Goal: Task Accomplishment & Management: Use online tool/utility

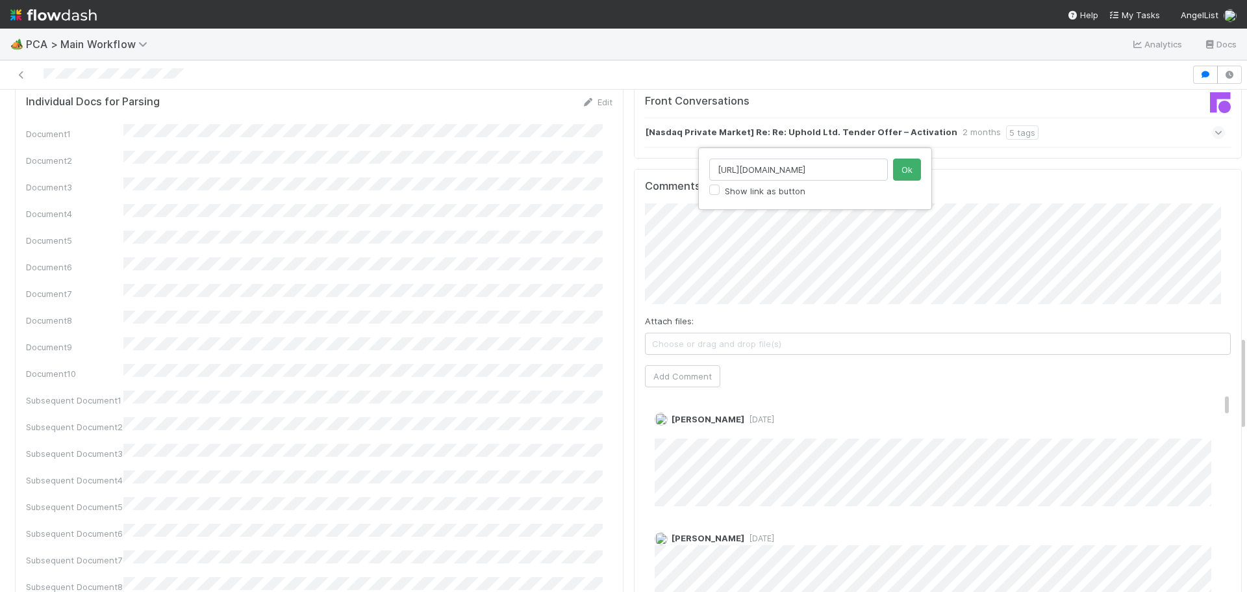
scroll to position [0, 368]
type input "https://comptroller.internal.angellist.com/v/review_data_change_requests?compan…"
click at [902, 167] on button "Ok" at bounding box center [907, 169] width 28 height 22
drag, startPoint x: 683, startPoint y: 303, endPoint x: 690, endPoint y: 305, distance: 8.0
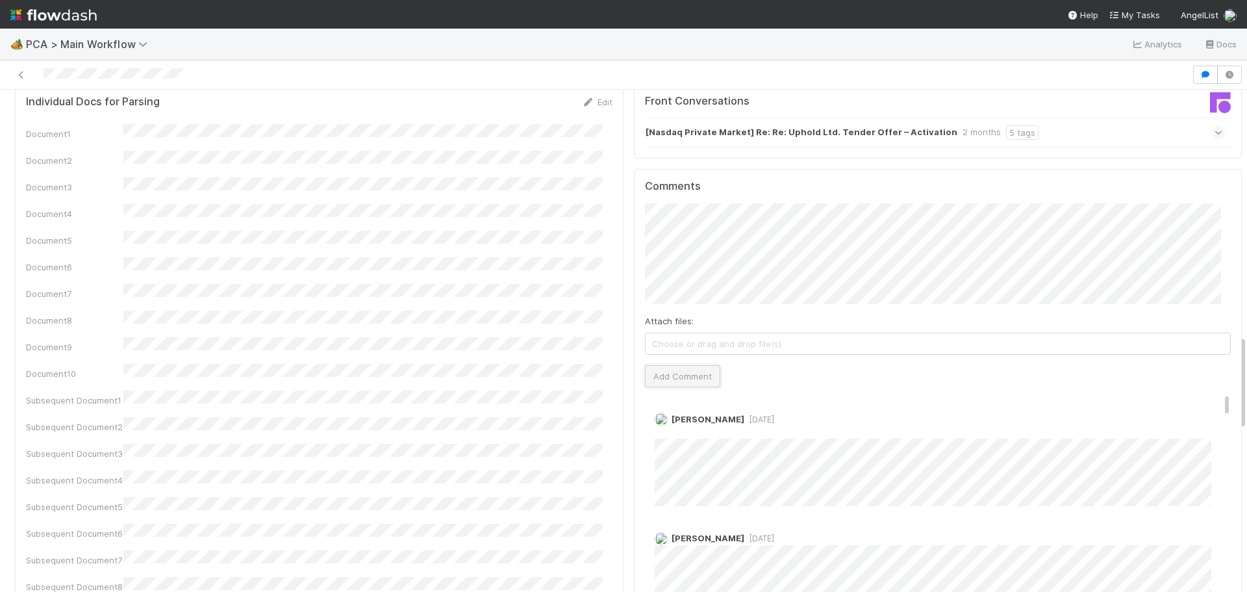
click at [682, 365] on button "Add Comment" at bounding box center [682, 376] width 75 height 22
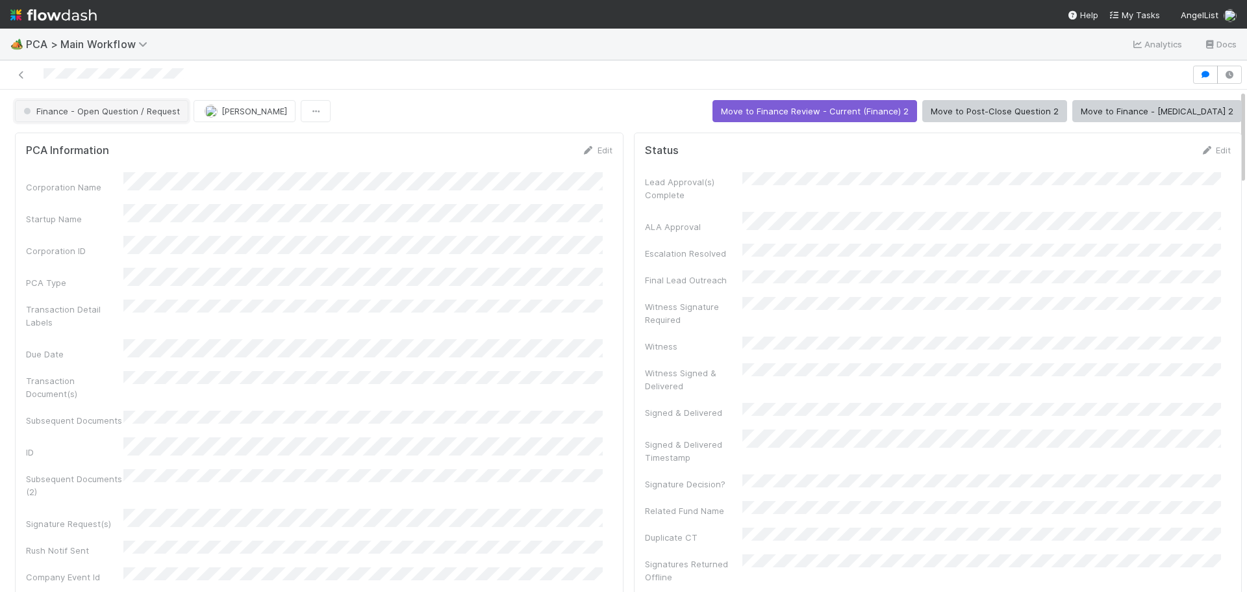
click at [158, 113] on span "Finance - Open Question / Request" at bounding box center [100, 111] width 159 height 10
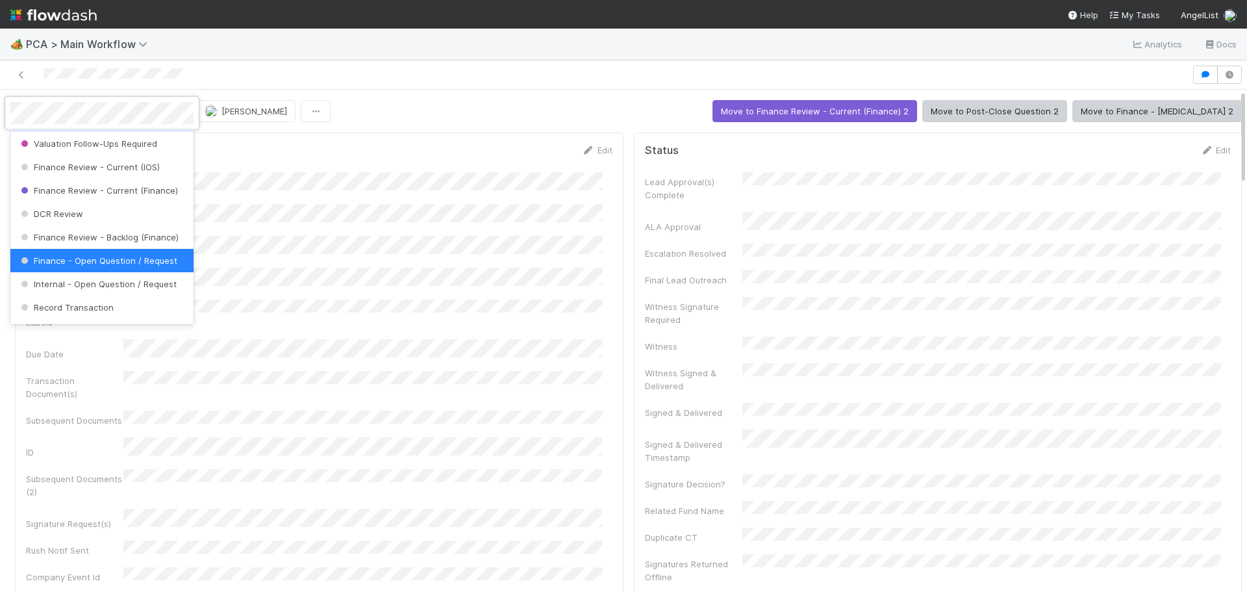
scroll to position [649, 0]
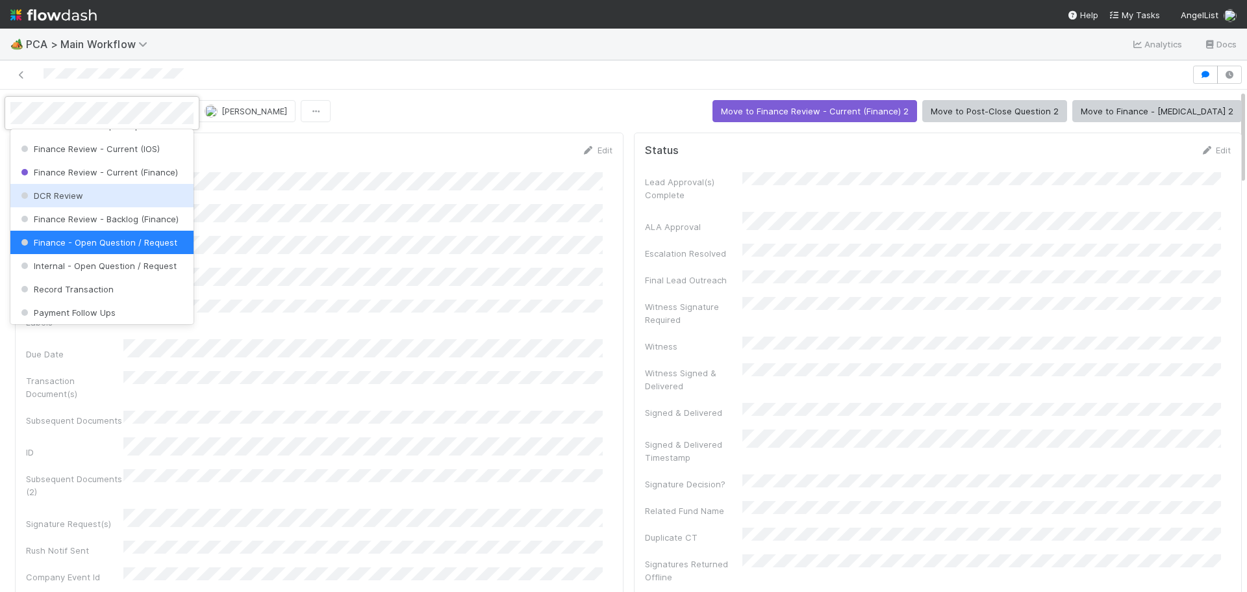
click at [127, 200] on div "DCR Review" at bounding box center [101, 195] width 183 height 23
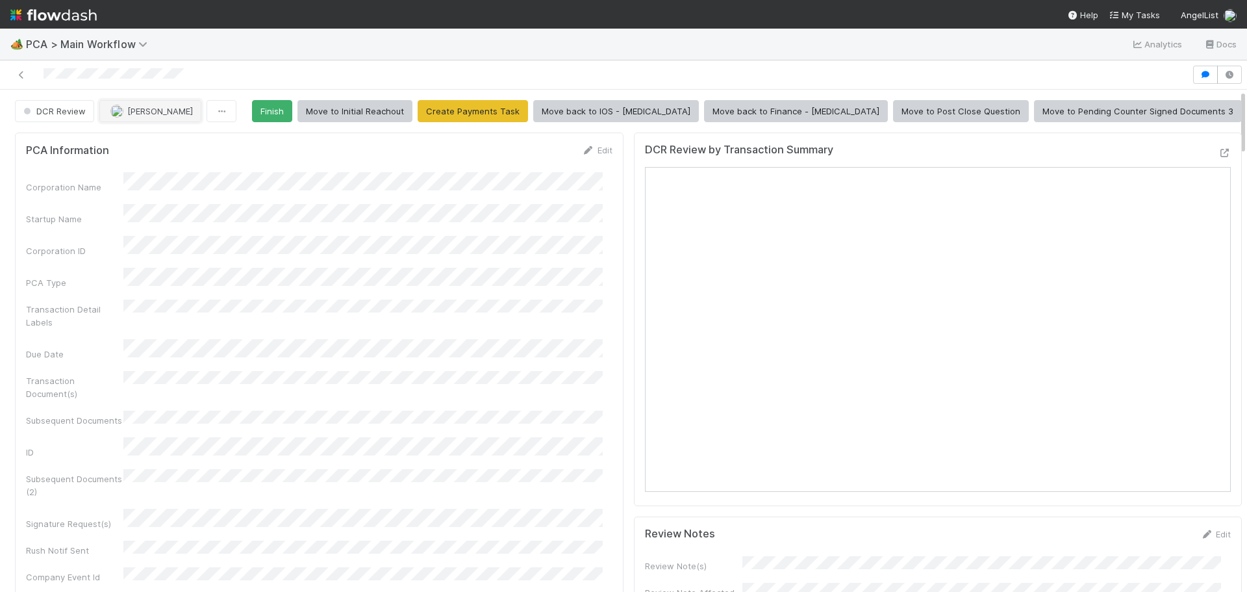
click at [177, 109] on span "Marenz Trajano" at bounding box center [160, 111] width 66 height 10
click at [390, 57] on div at bounding box center [623, 296] width 1247 height 592
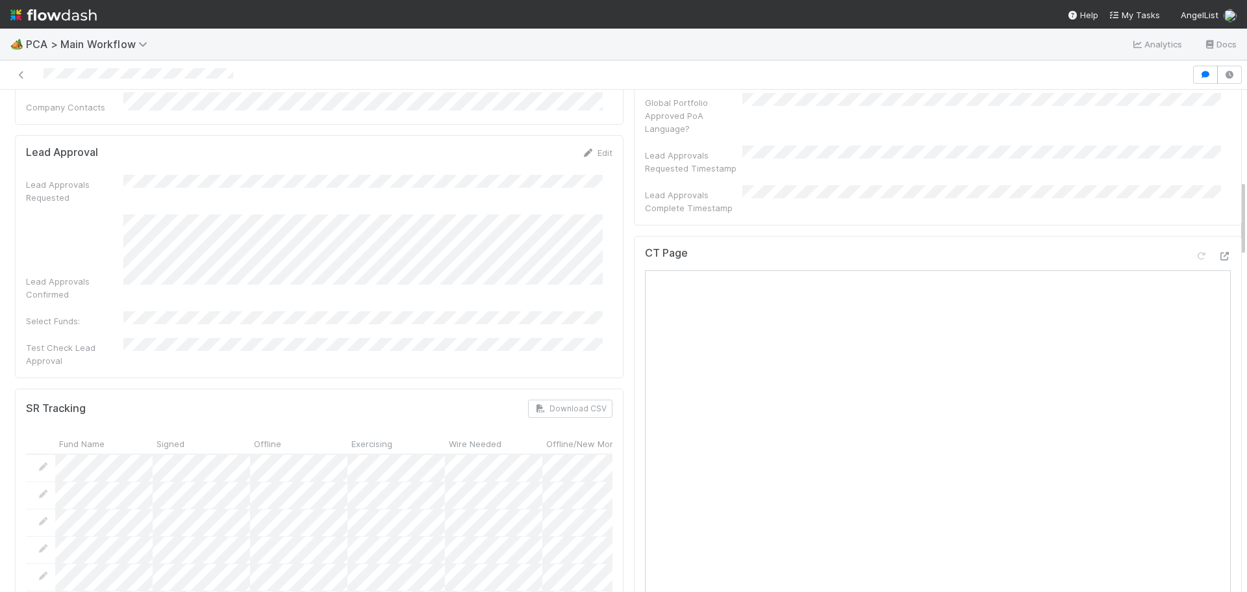
scroll to position [584, 0]
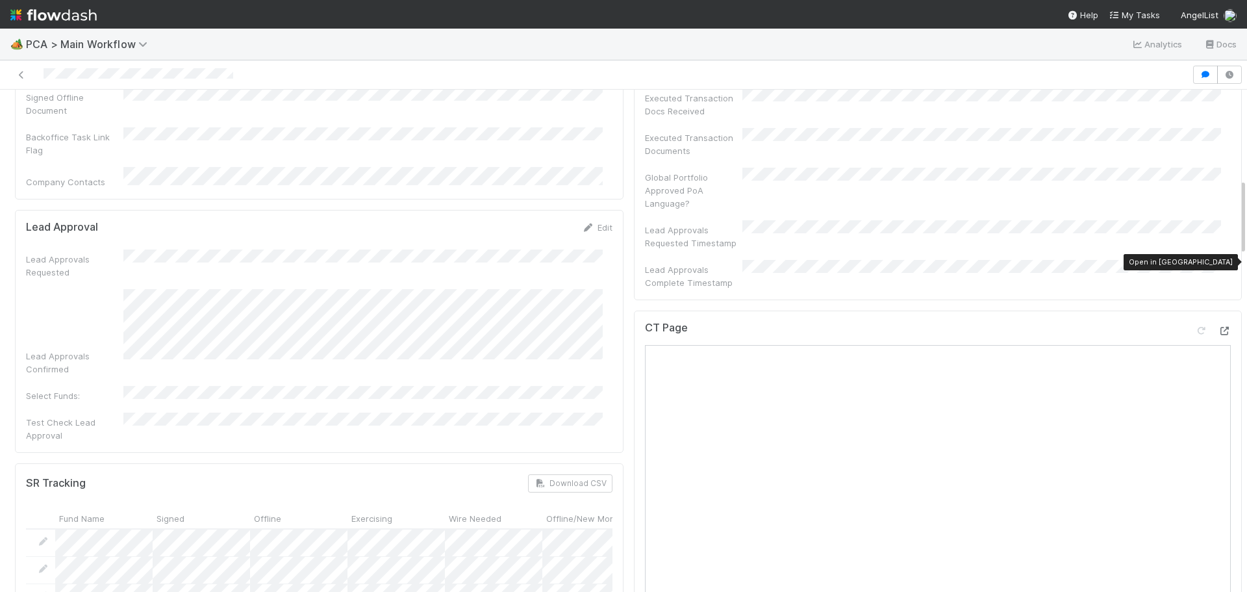
click at [1218, 327] on icon at bounding box center [1224, 331] width 13 height 8
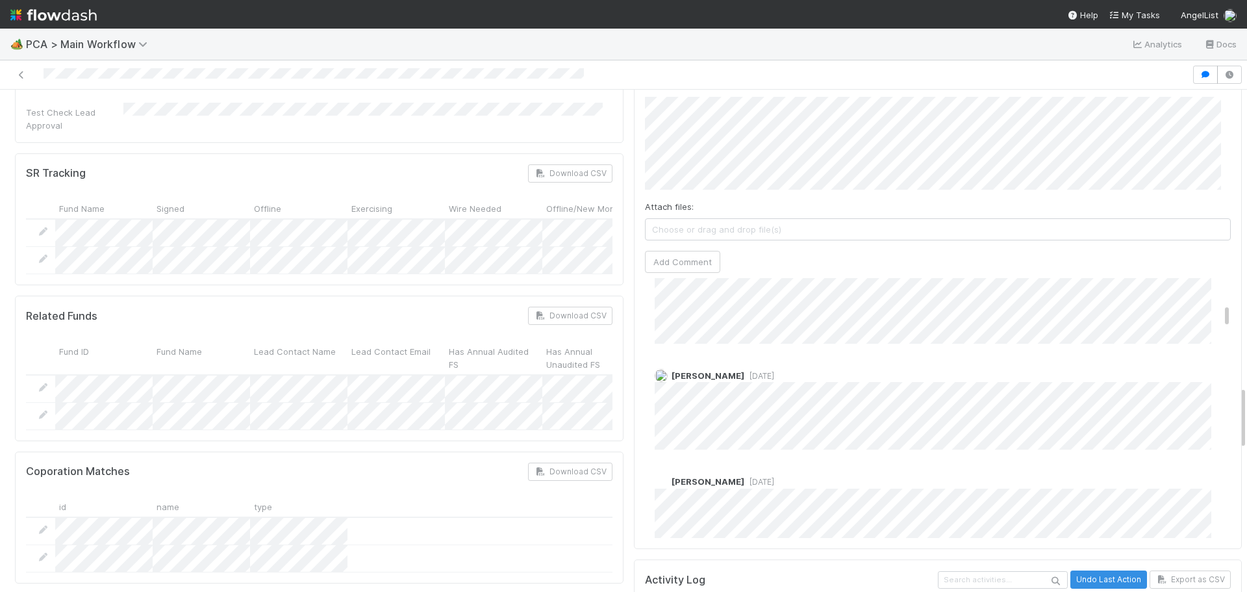
scroll to position [390, 0]
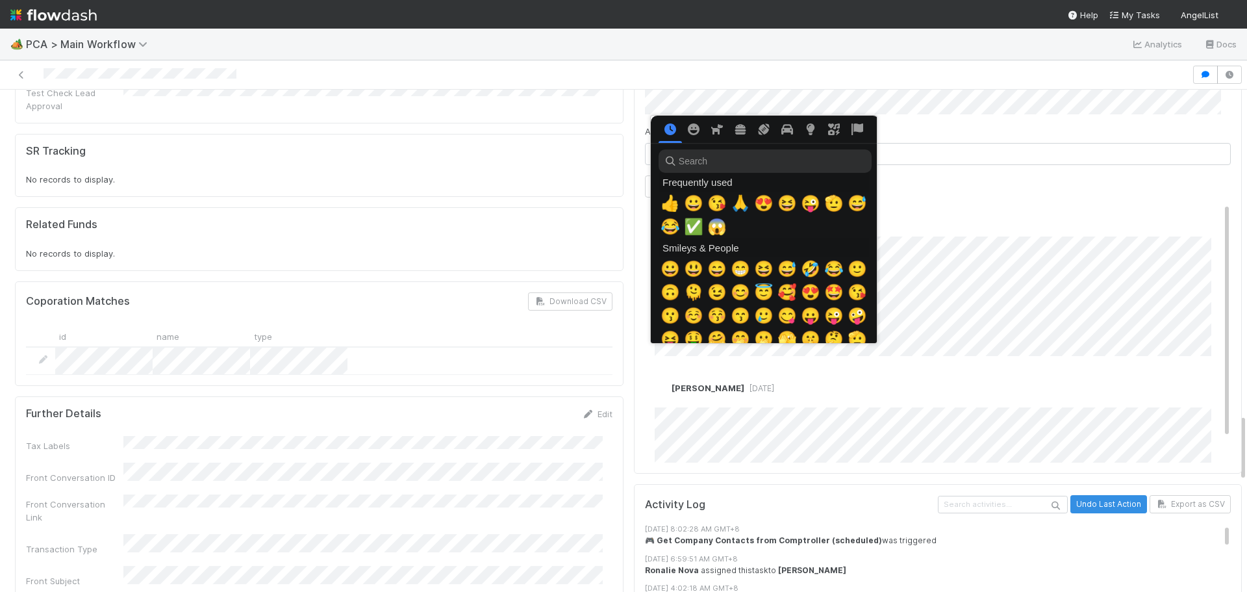
scroll to position [0, 5]
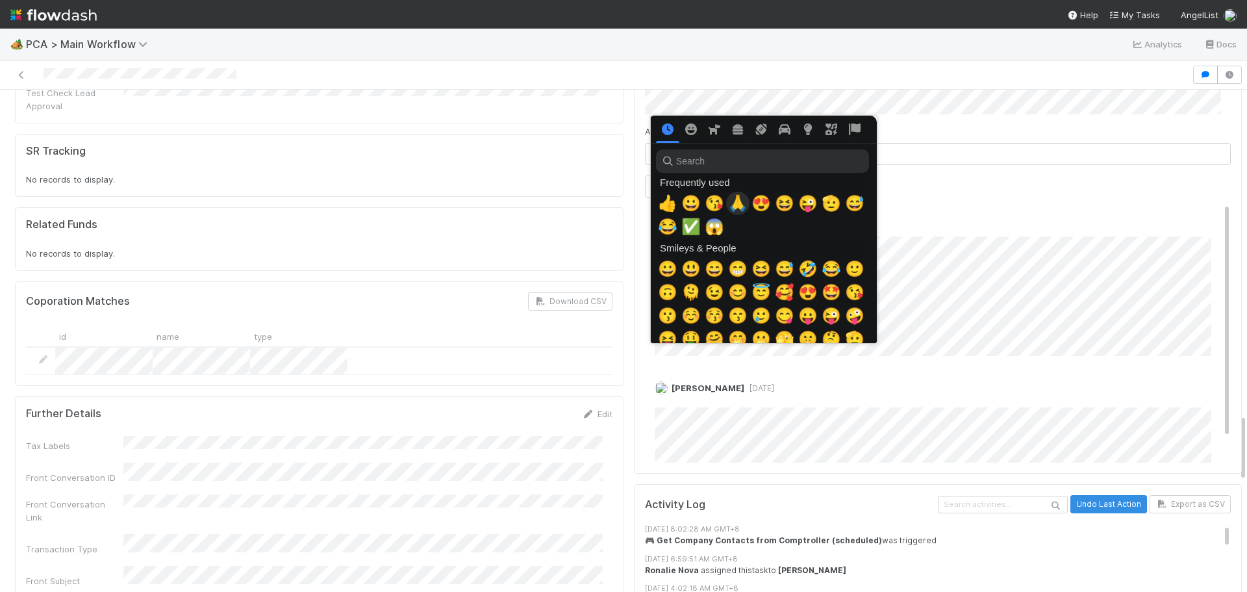
click at [736, 205] on span "🙏" at bounding box center [737, 203] width 19 height 18
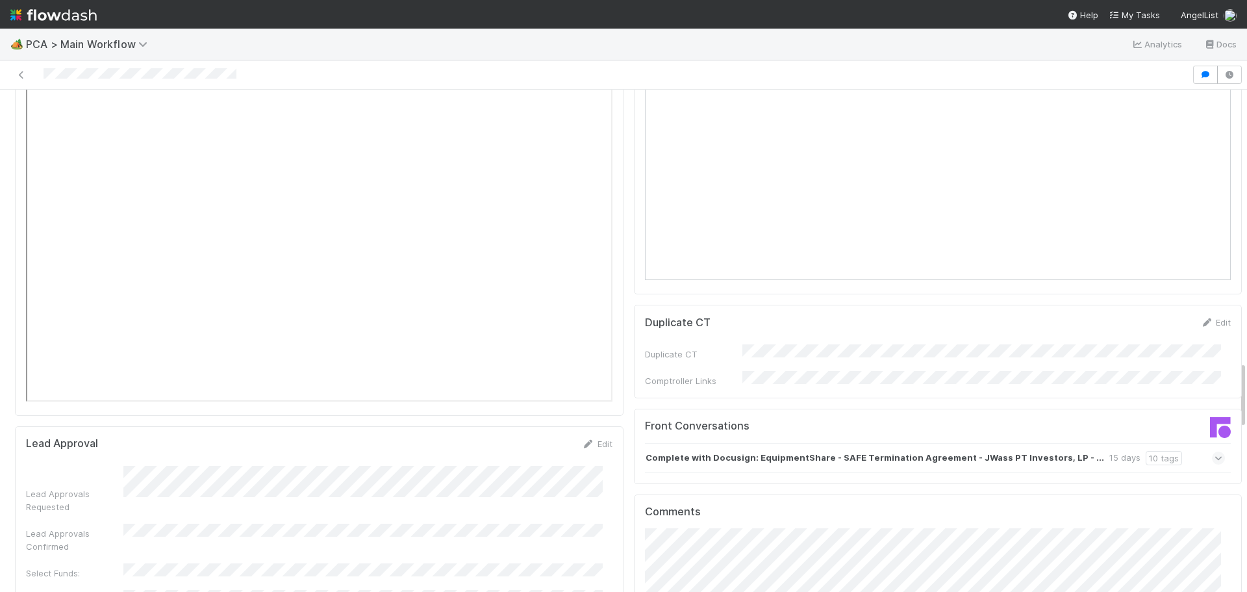
scroll to position [2013, 0]
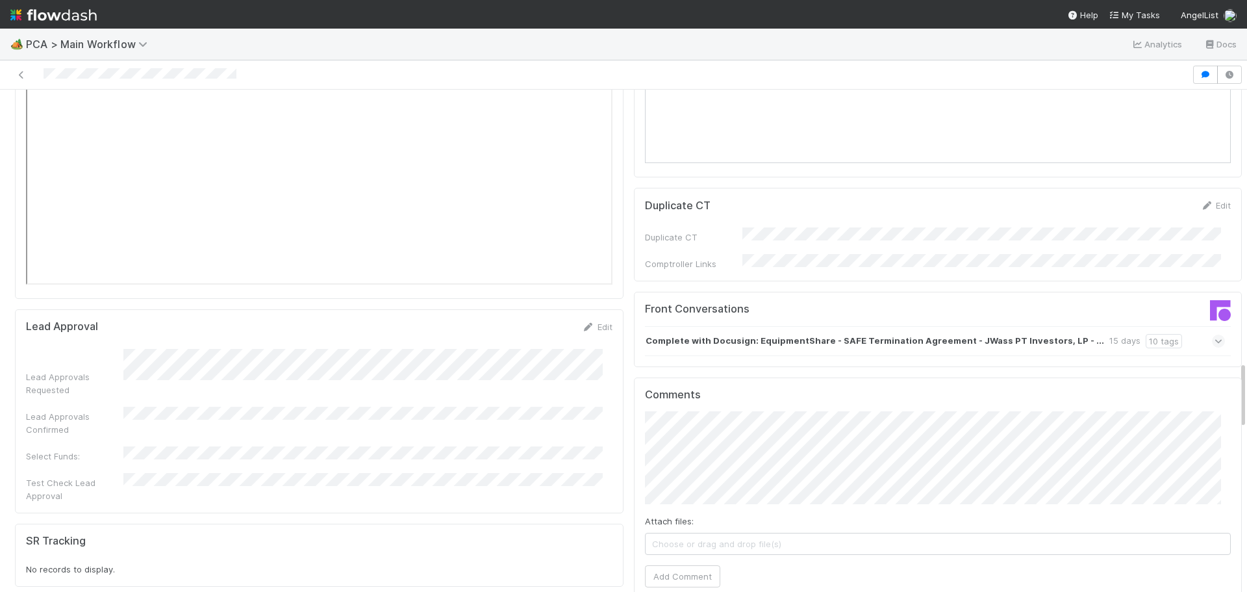
click at [1214, 334] on icon at bounding box center [1218, 340] width 8 height 13
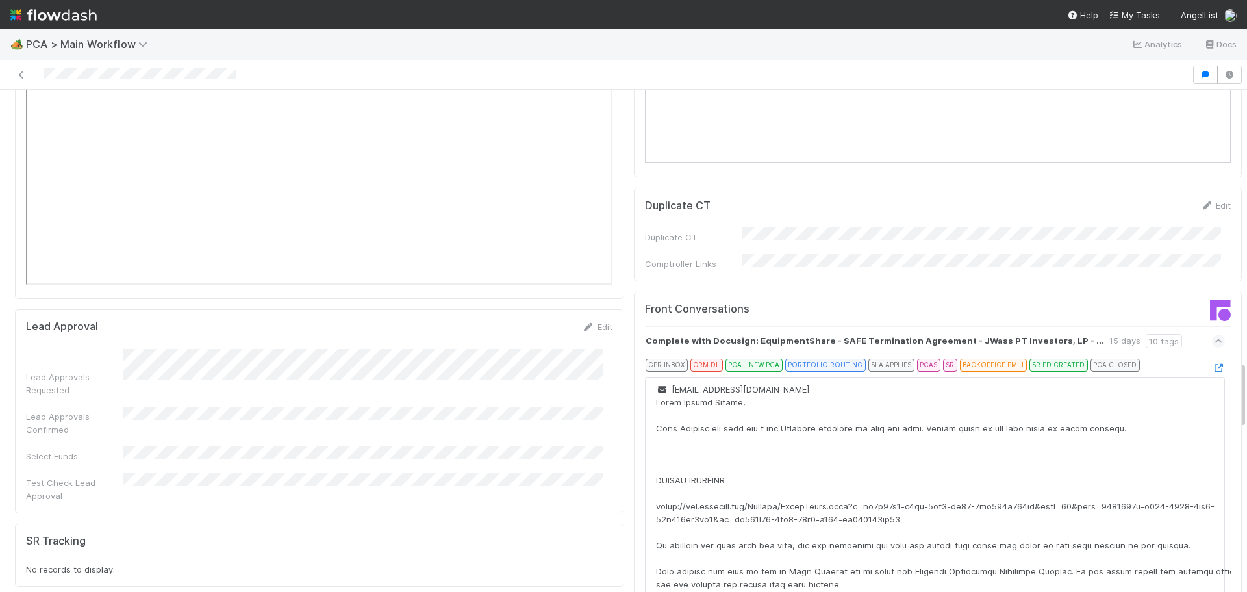
click at [1212, 361] on div at bounding box center [1218, 367] width 13 height 13
click at [1212, 364] on icon at bounding box center [1218, 368] width 13 height 8
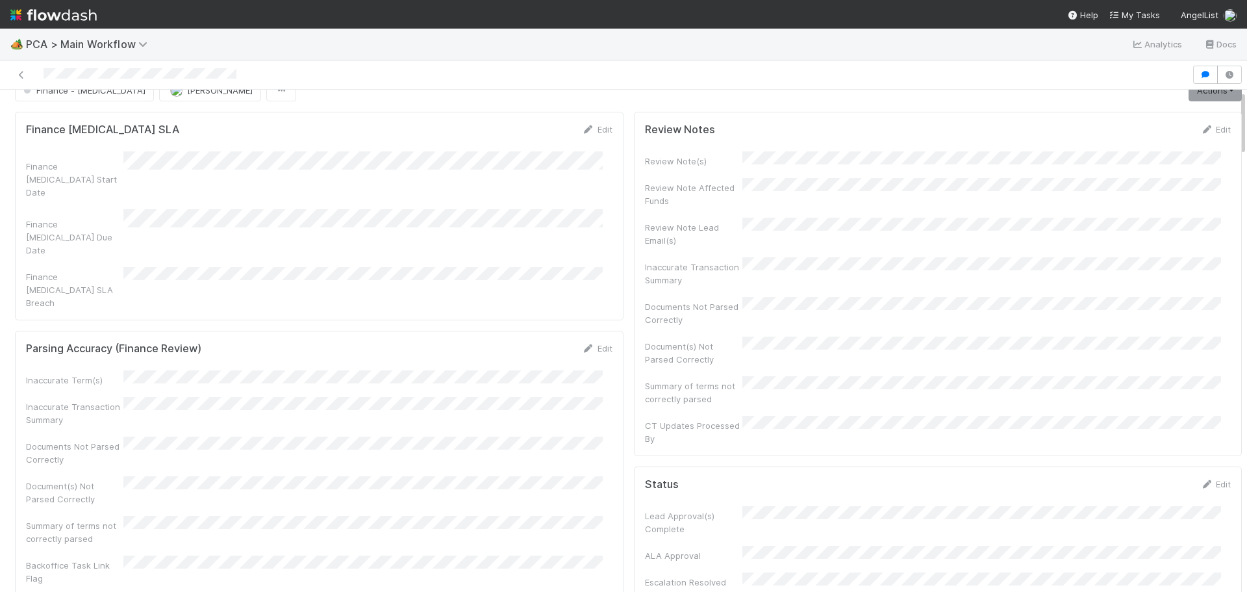
scroll to position [0, 0]
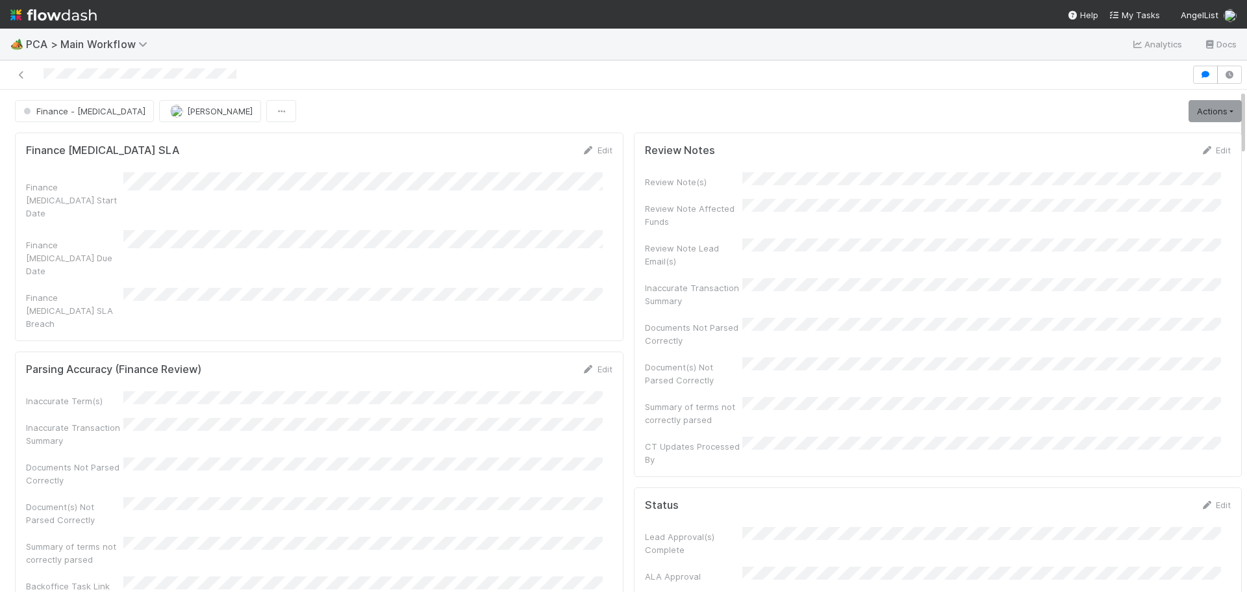
click at [42, 80] on div at bounding box center [595, 75] width 1181 height 18
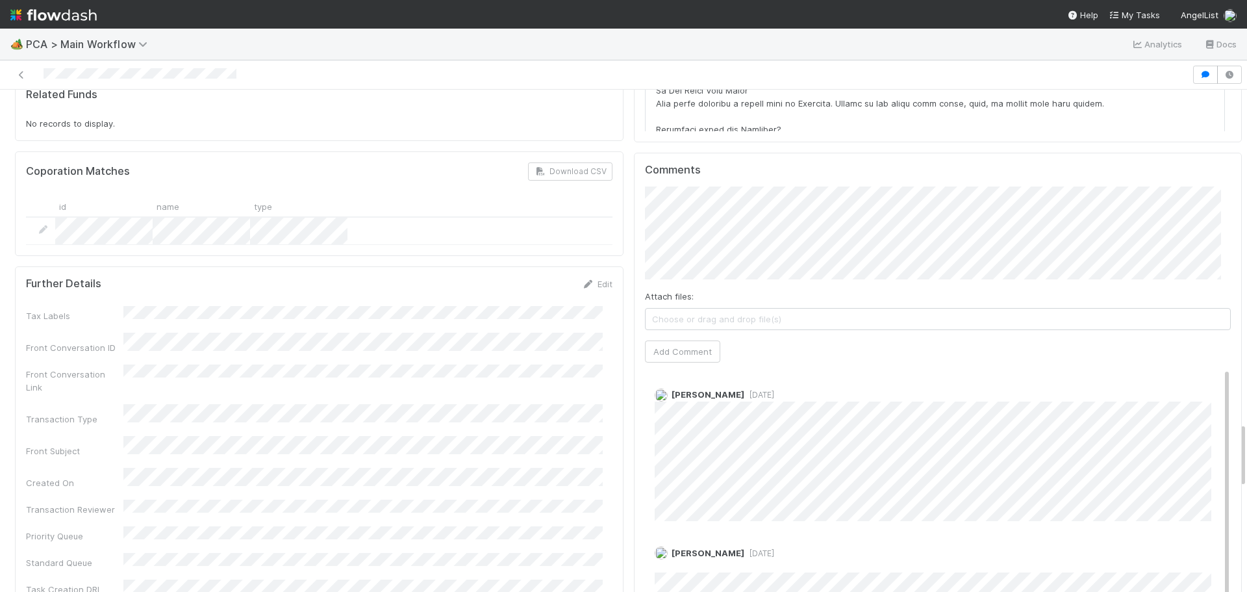
click at [241, 75] on div at bounding box center [595, 75] width 1181 height 18
click at [44, 78] on div at bounding box center [595, 75] width 1181 height 18
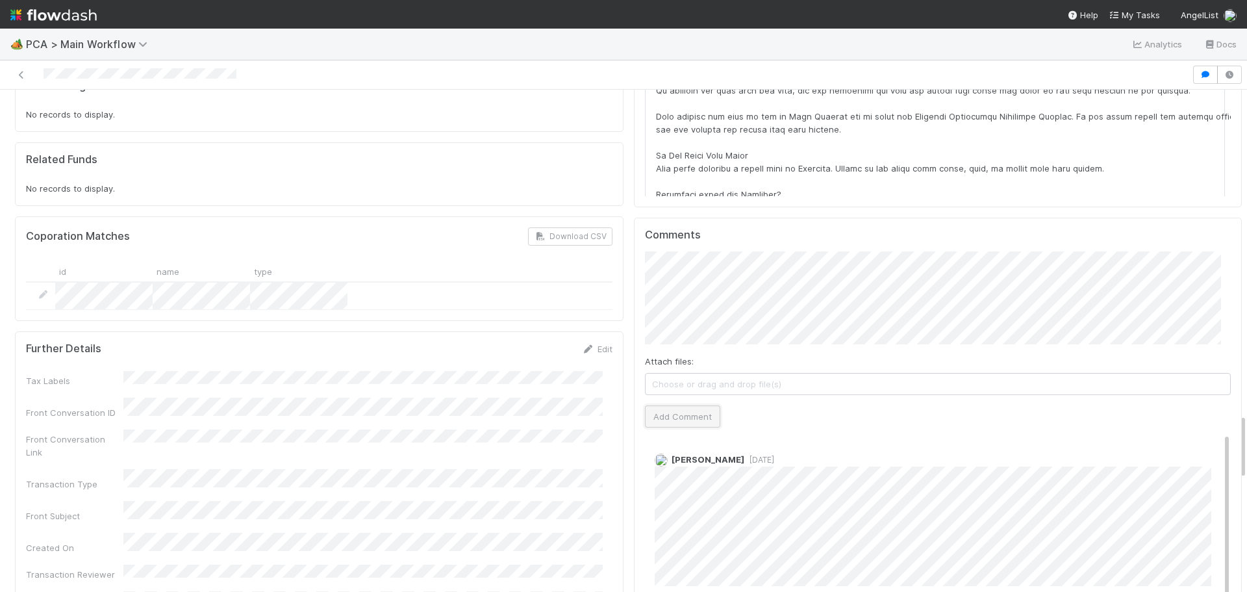
click at [672, 405] on button "Add Comment" at bounding box center [682, 416] width 75 height 22
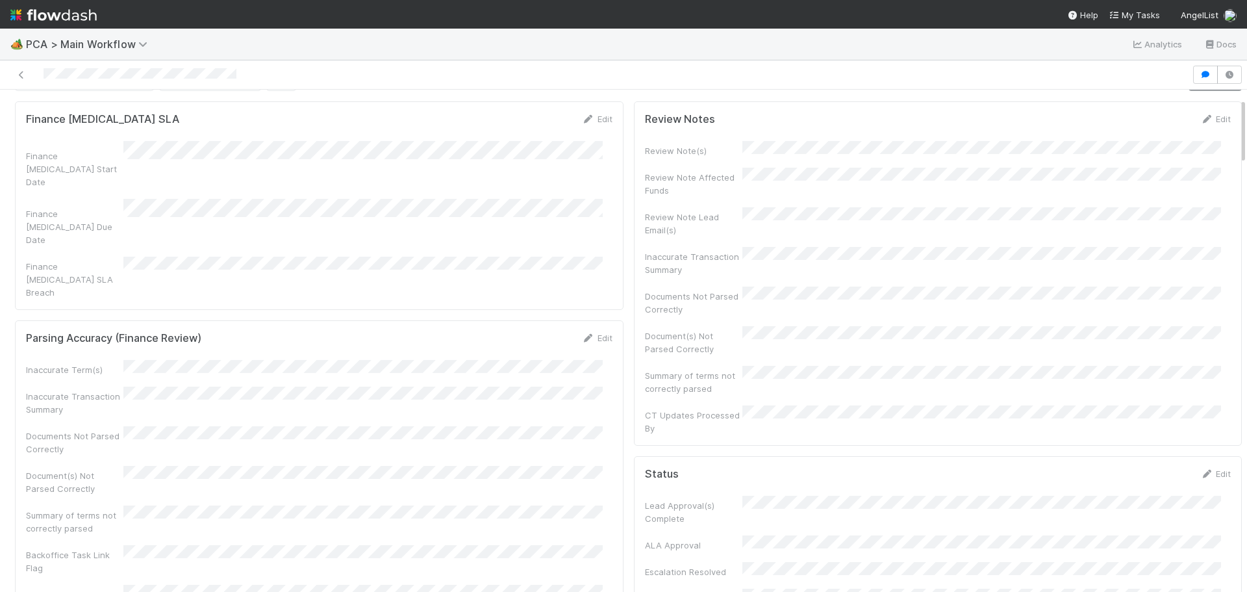
scroll to position [0, 0]
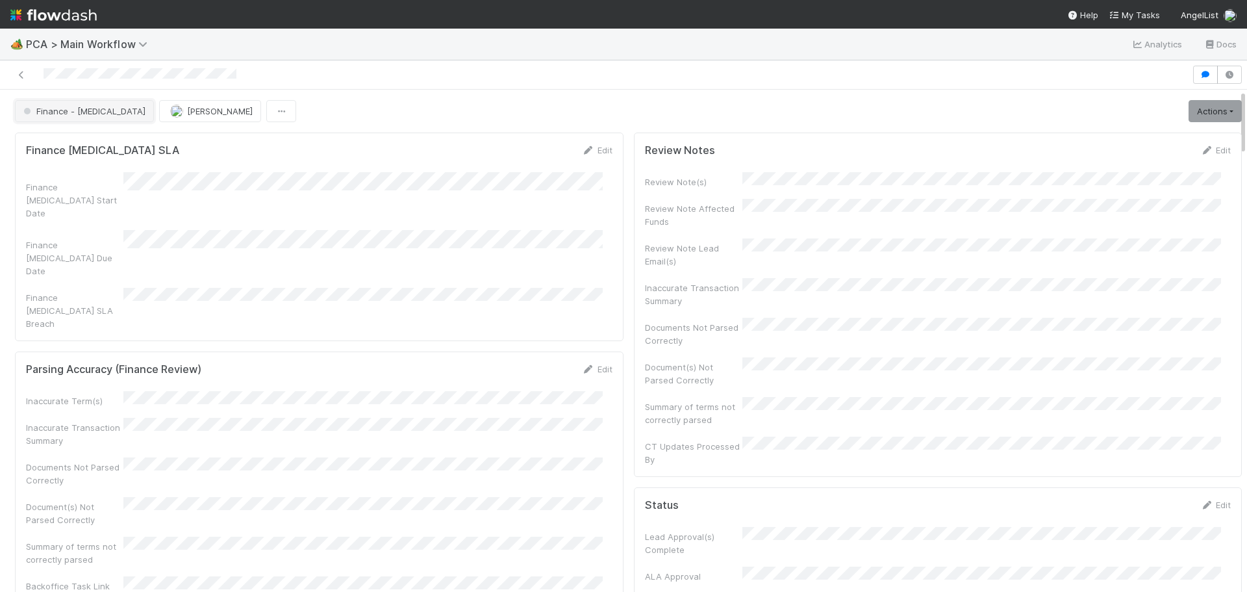
click at [81, 113] on span "Finance - ICU" at bounding box center [83, 111] width 125 height 10
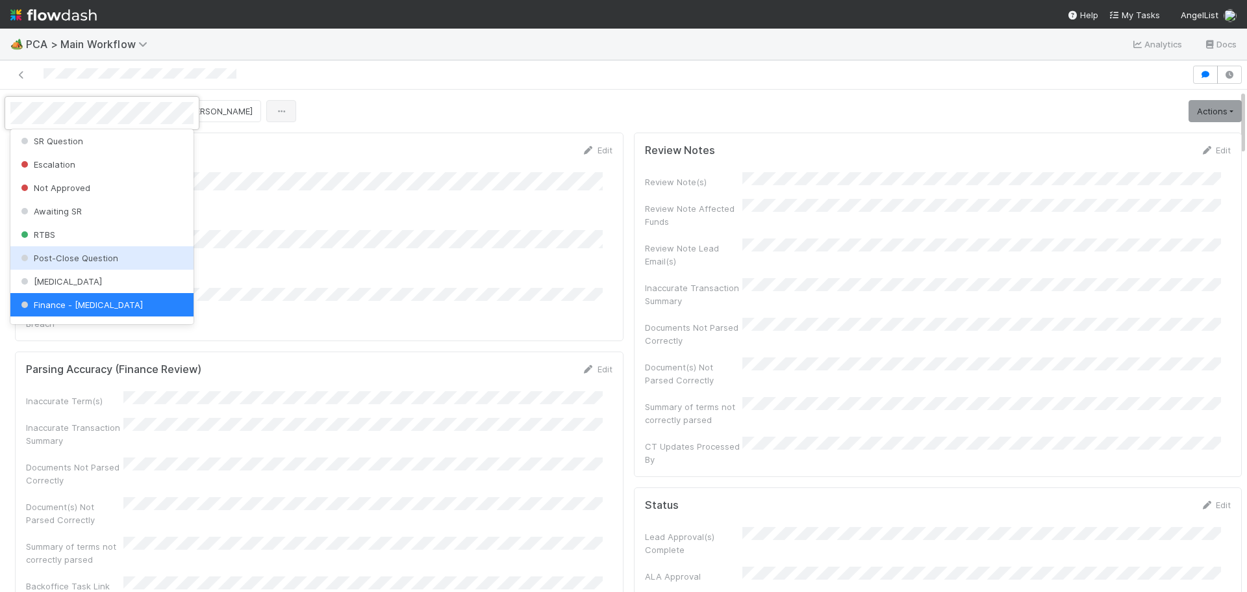
drag, startPoint x: 121, startPoint y: 253, endPoint x: 229, endPoint y: 112, distance: 177.4
click at [121, 253] on div "Post-Close Question" at bounding box center [101, 257] width 183 height 23
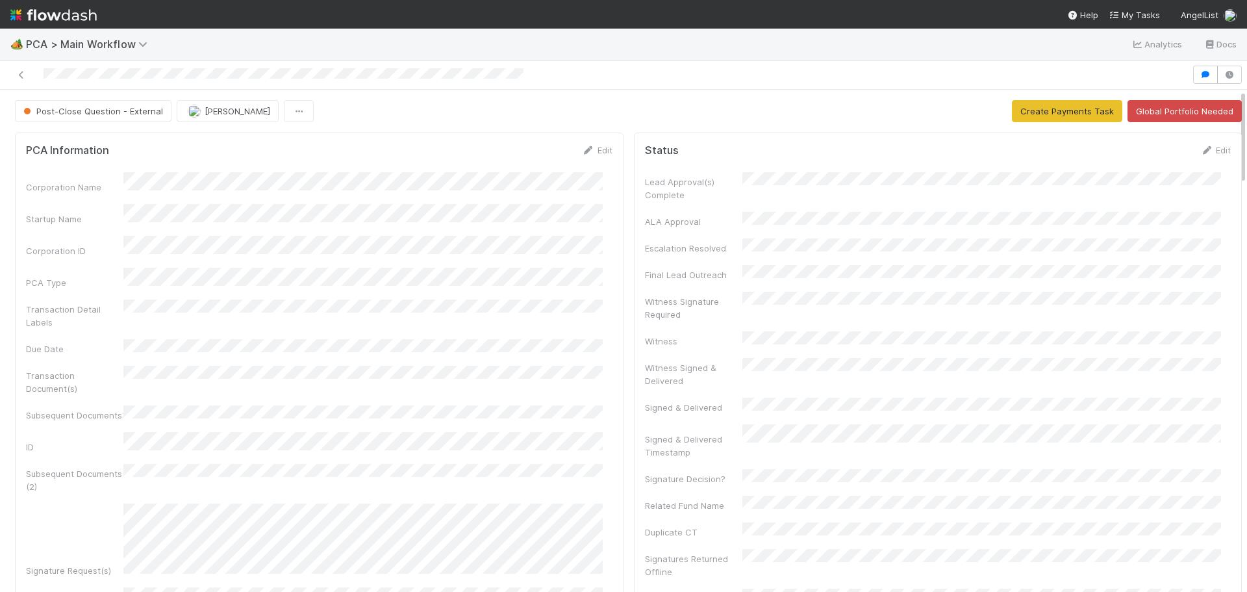
drag, startPoint x: 532, startPoint y: 77, endPoint x: 45, endPoint y: 87, distance: 486.5
click at [45, 87] on div at bounding box center [623, 74] width 1247 height 29
click at [682, 56] on div "🏕️ PCA > Main Workflow Analytics Docs" at bounding box center [623, 44] width 1247 height 31
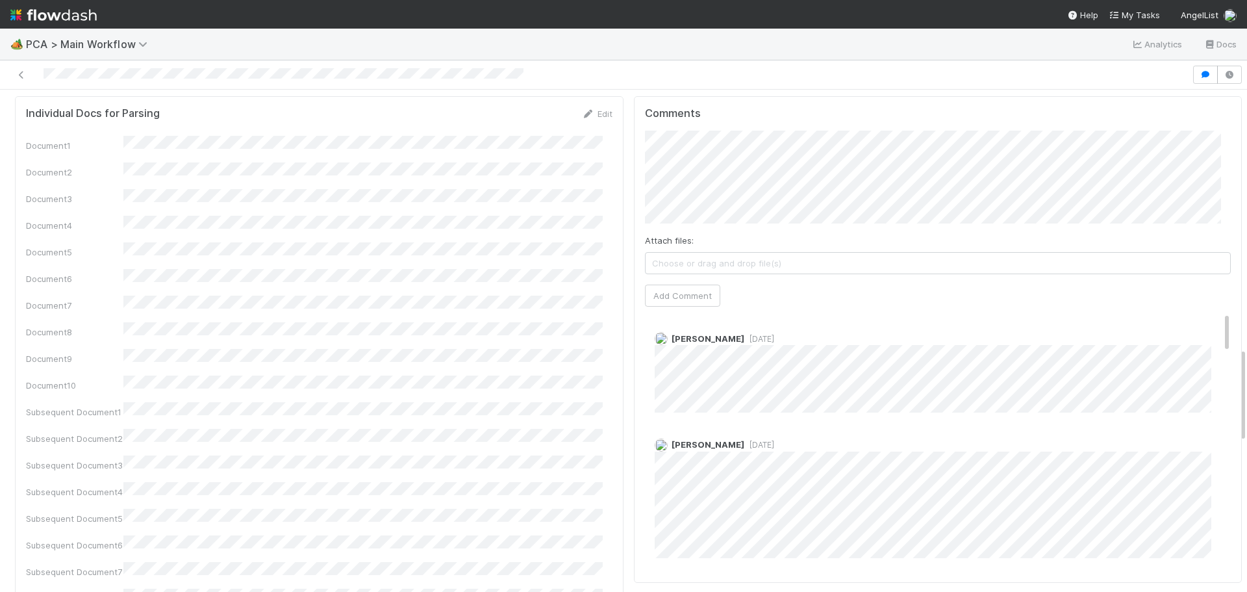
scroll to position [1364, 0]
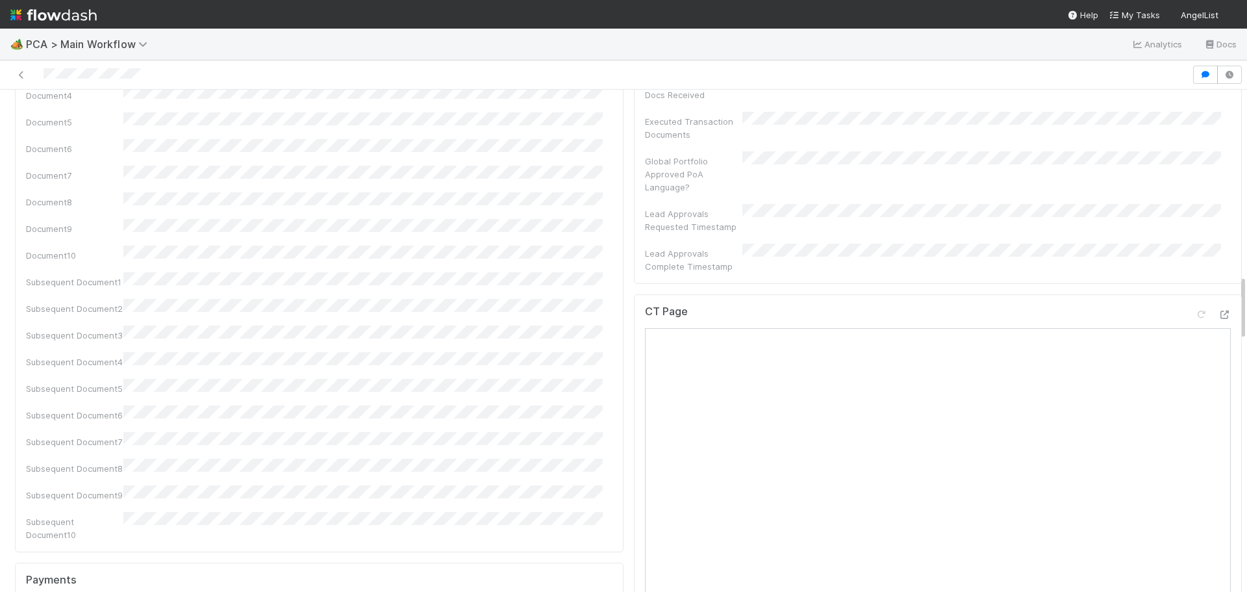
scroll to position [1234, 0]
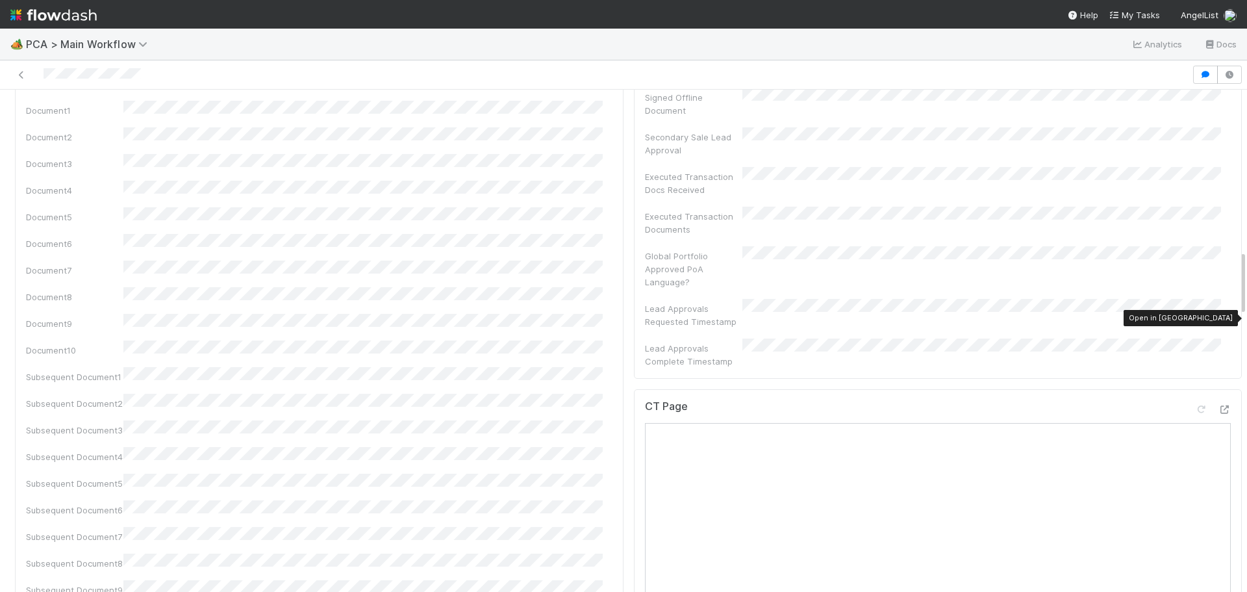
click at [1218, 405] on icon at bounding box center [1224, 409] width 13 height 8
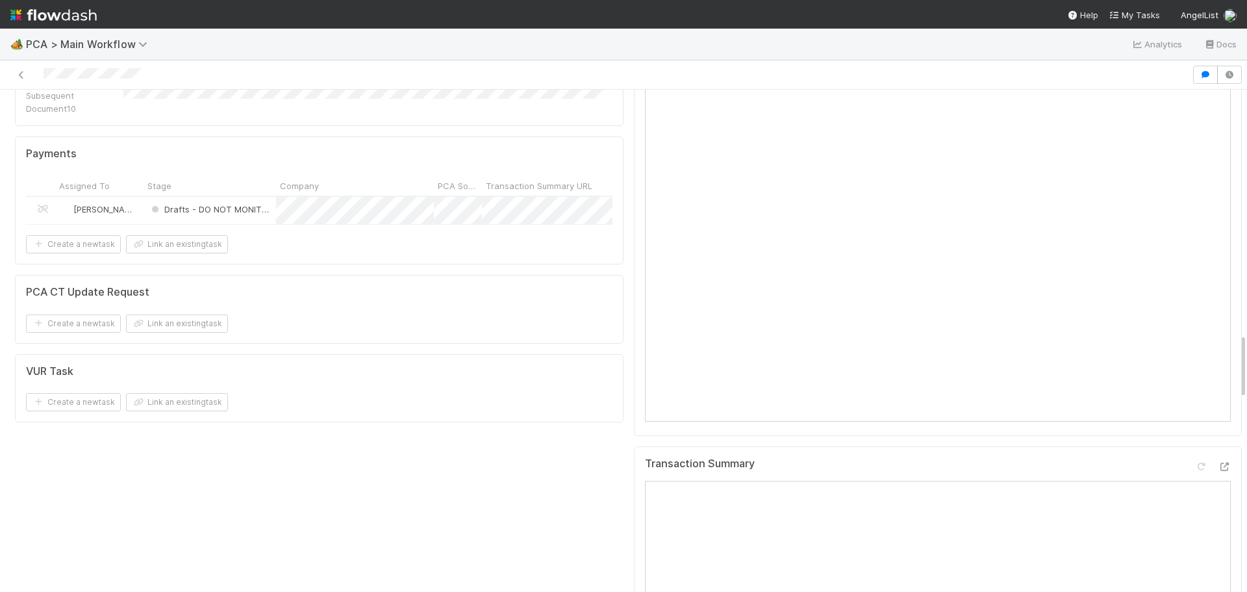
scroll to position [1883, 0]
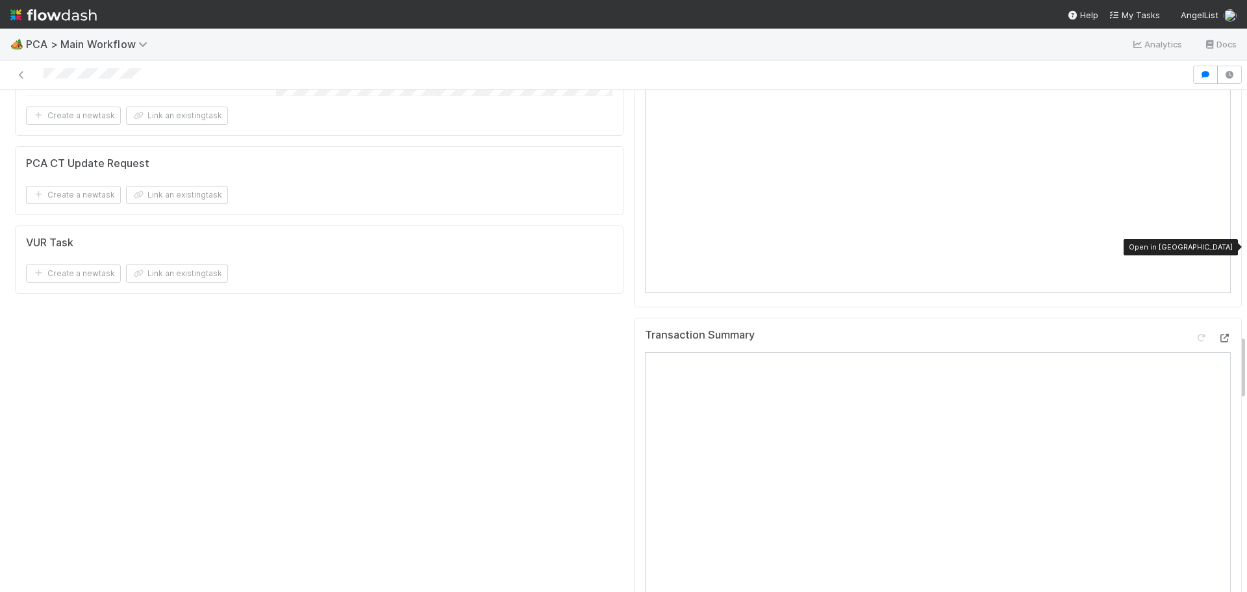
click at [1218, 334] on icon at bounding box center [1224, 338] width 13 height 8
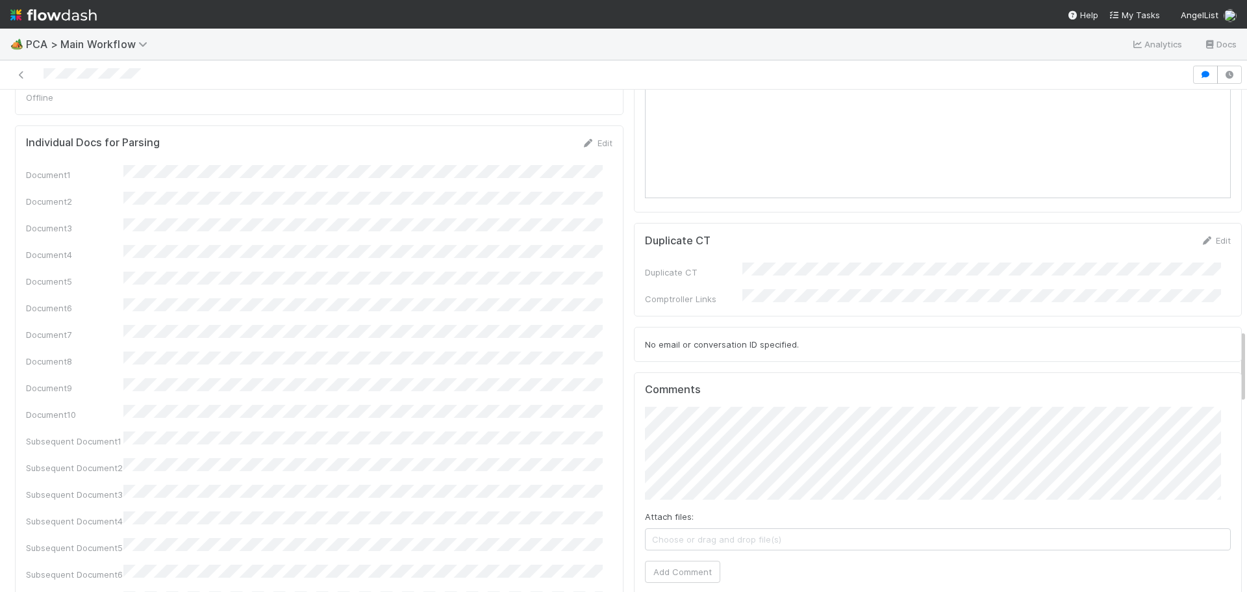
scroll to position [2013, 0]
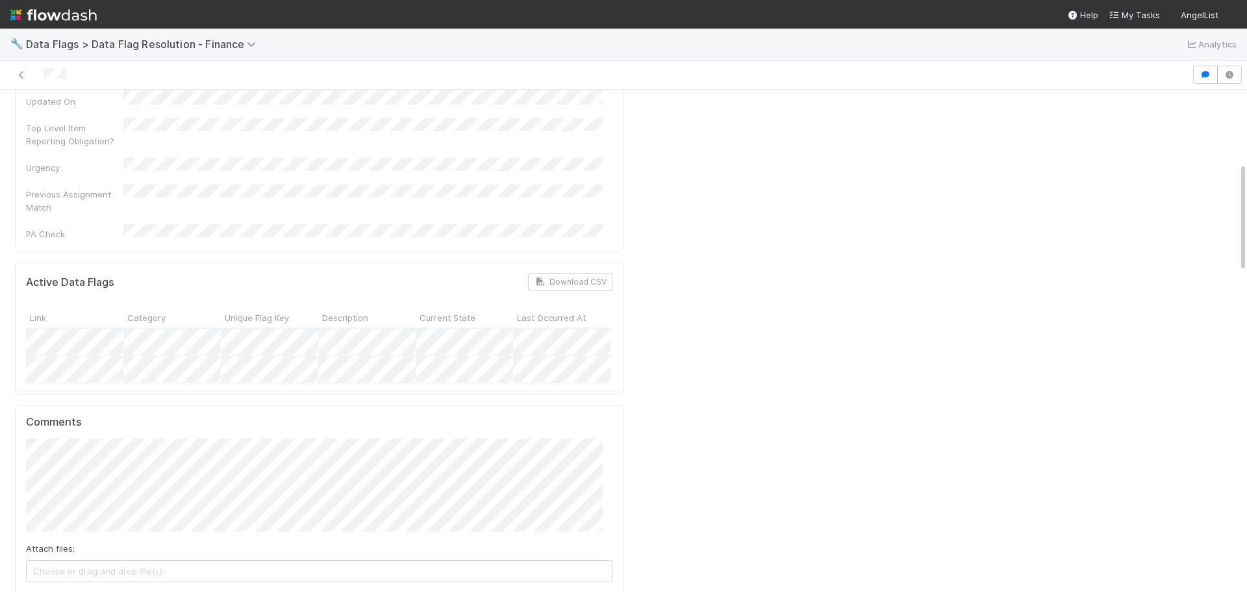
scroll to position [779, 0]
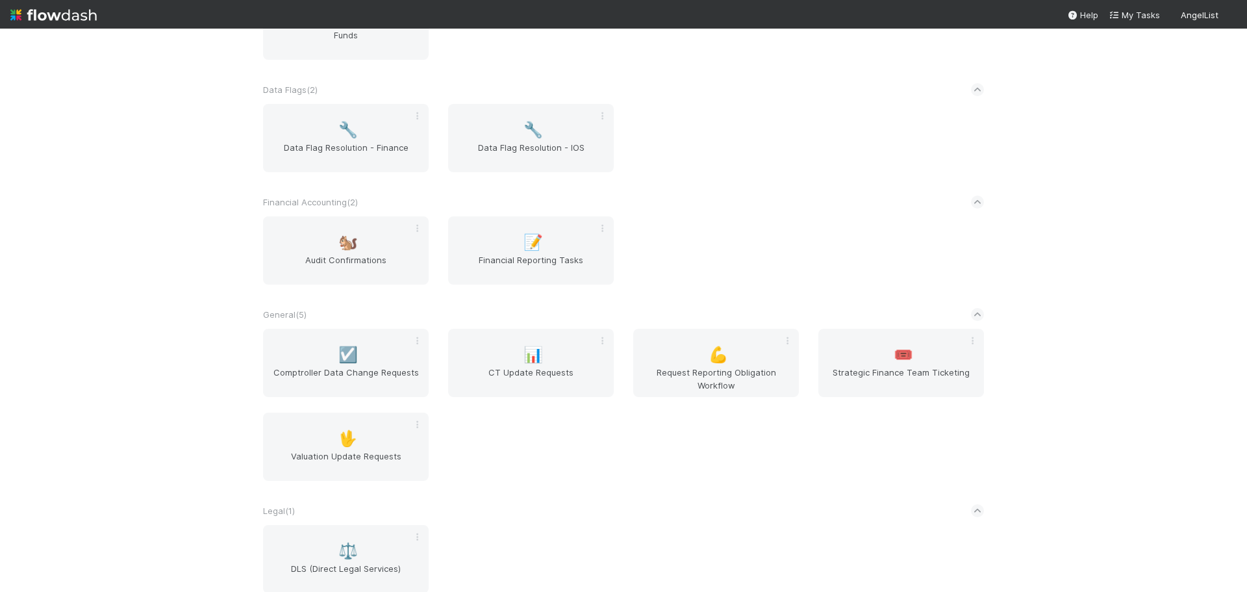
scroll to position [371, 0]
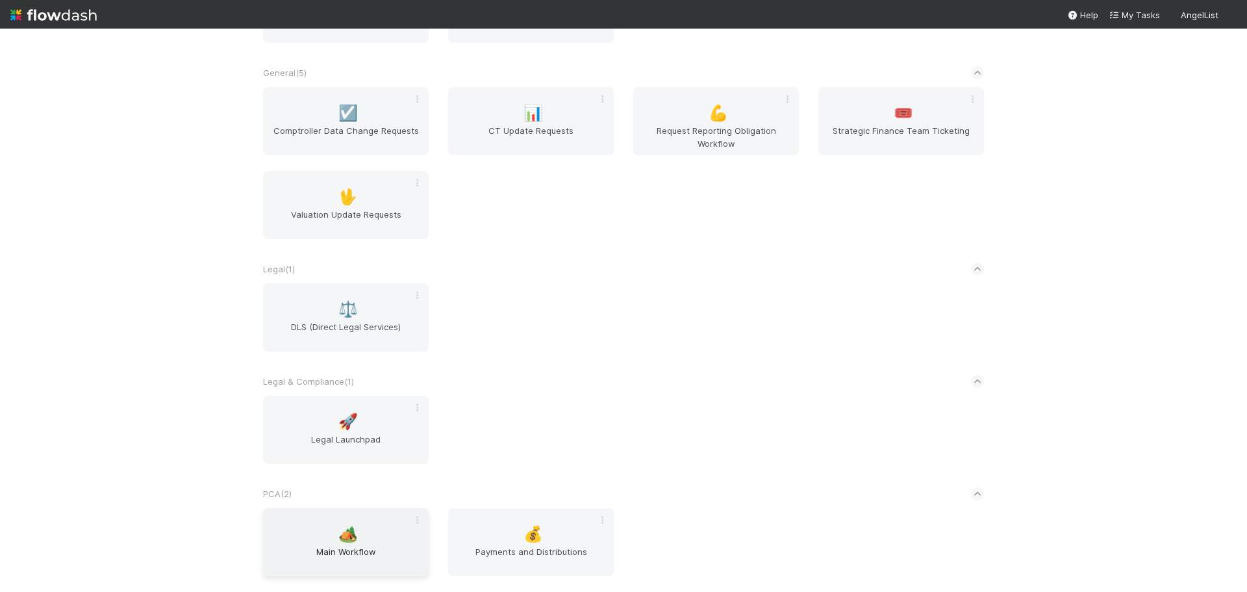
click at [350, 546] on span "Main Workflow" at bounding box center [345, 558] width 155 height 26
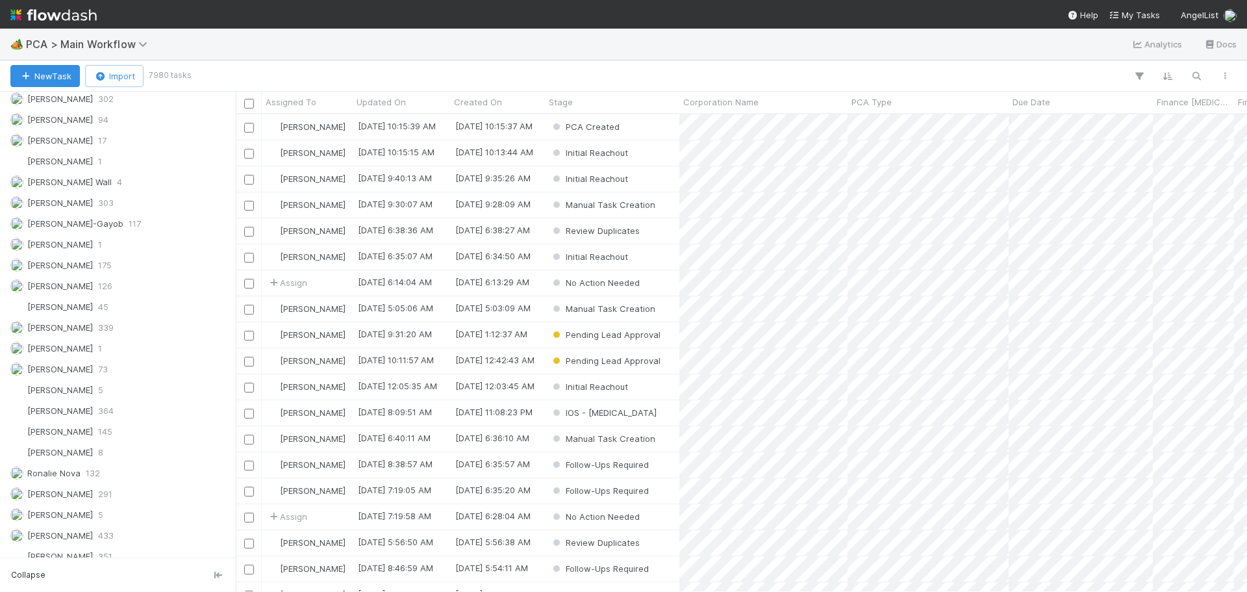
scroll to position [1849, 0]
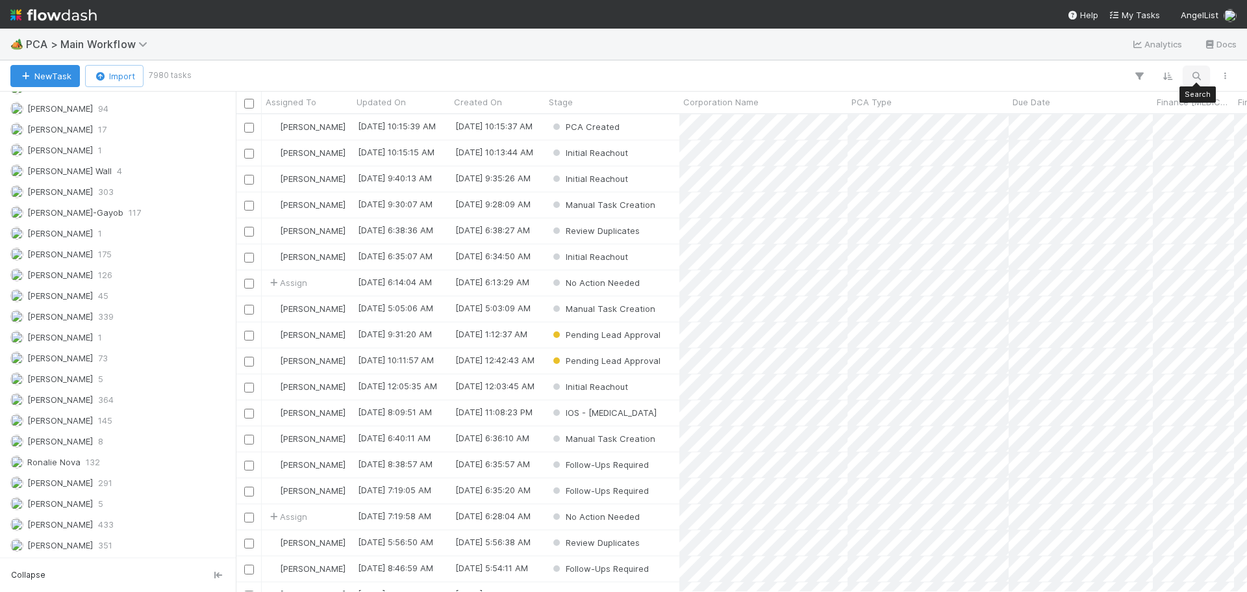
click at [1201, 71] on icon "button" at bounding box center [1196, 76] width 13 height 12
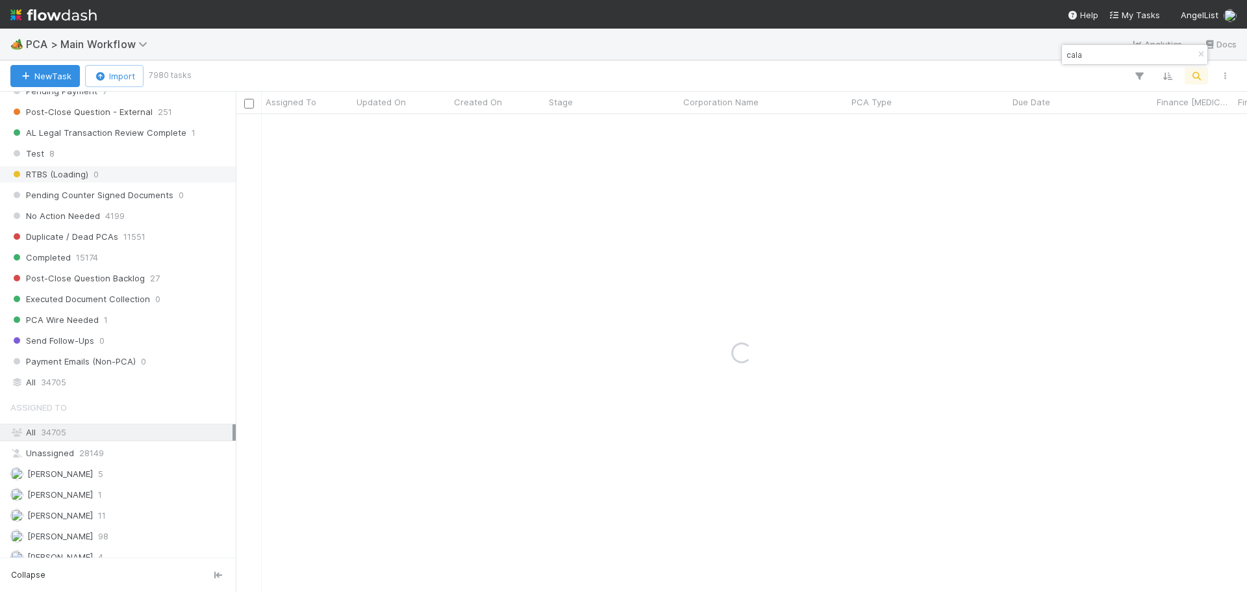
scroll to position [1394, 0]
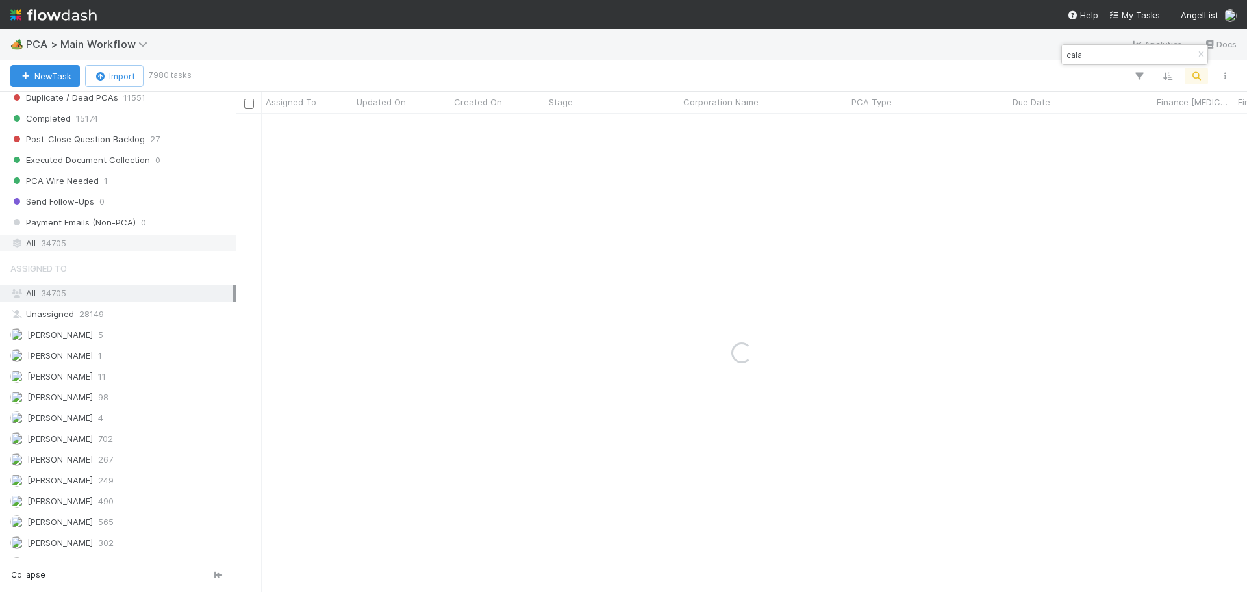
type input "cala"
click at [61, 241] on span "34705" at bounding box center [53, 243] width 25 height 16
click at [131, 243] on div "All 34705" at bounding box center [121, 243] width 222 height 16
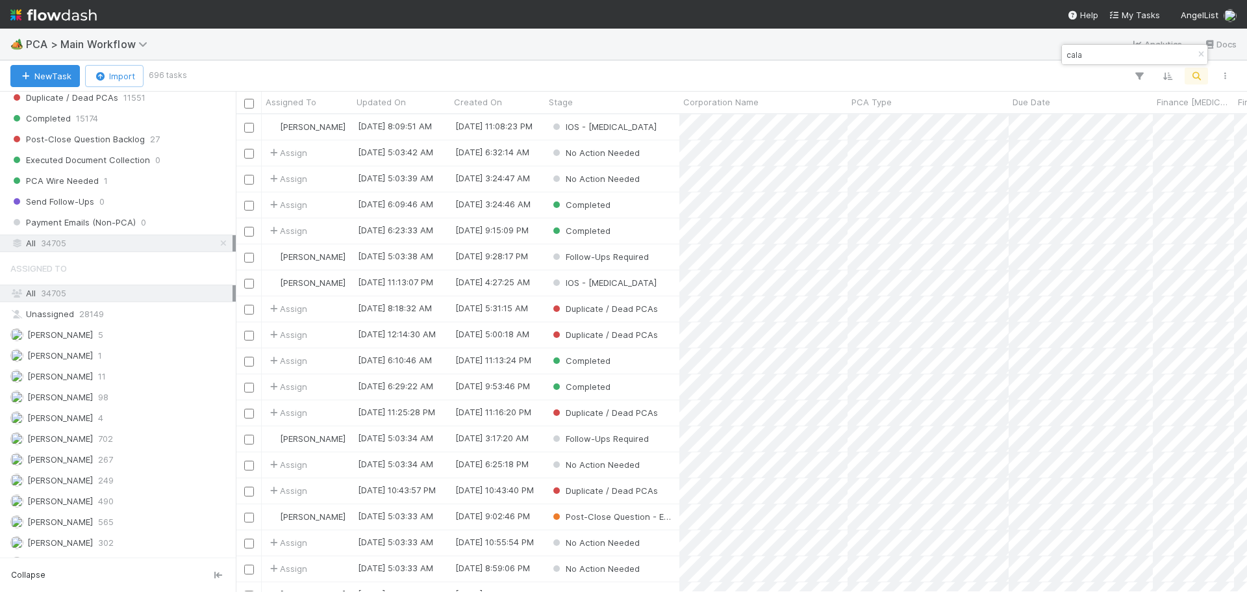
scroll to position [468, 1001]
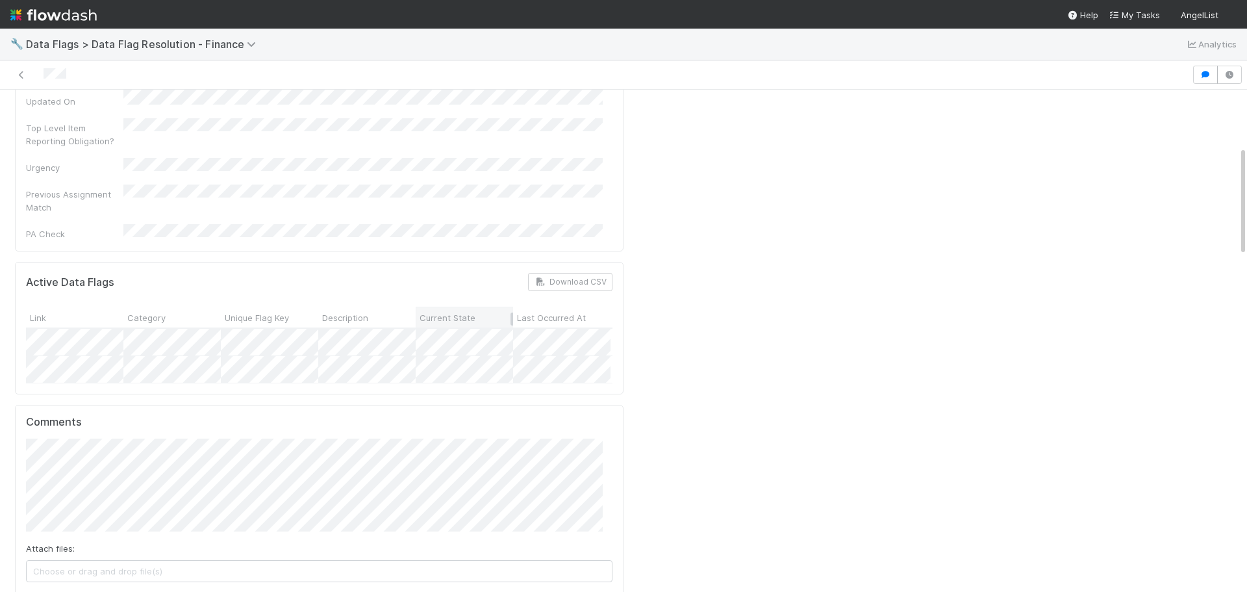
scroll to position [260, 0]
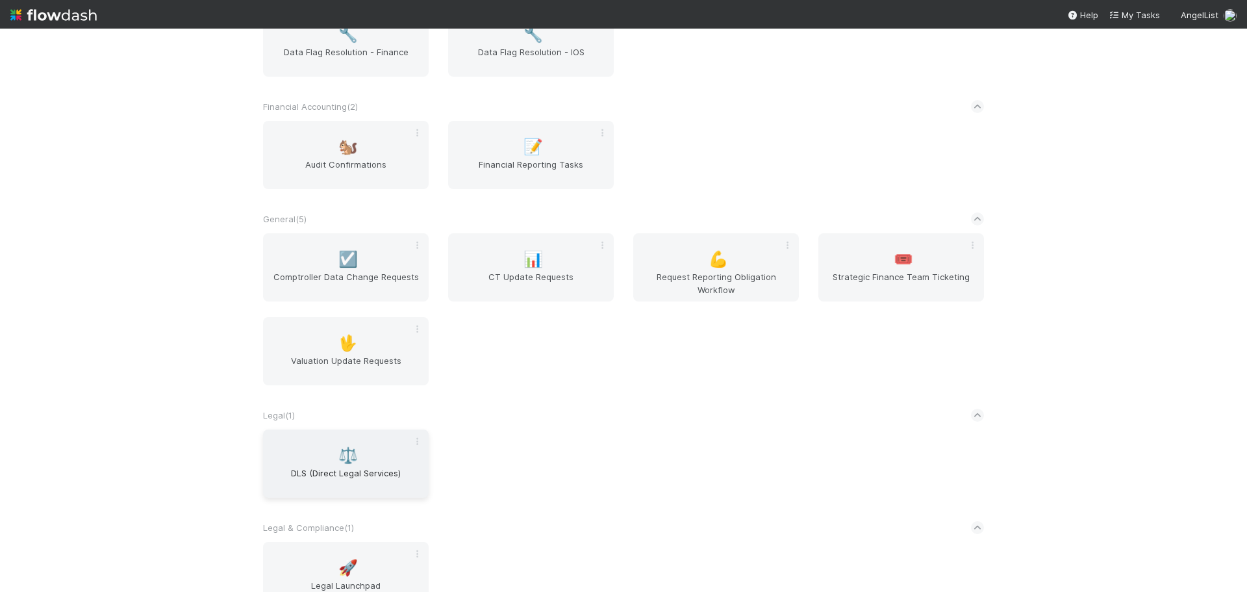
scroll to position [371, 0]
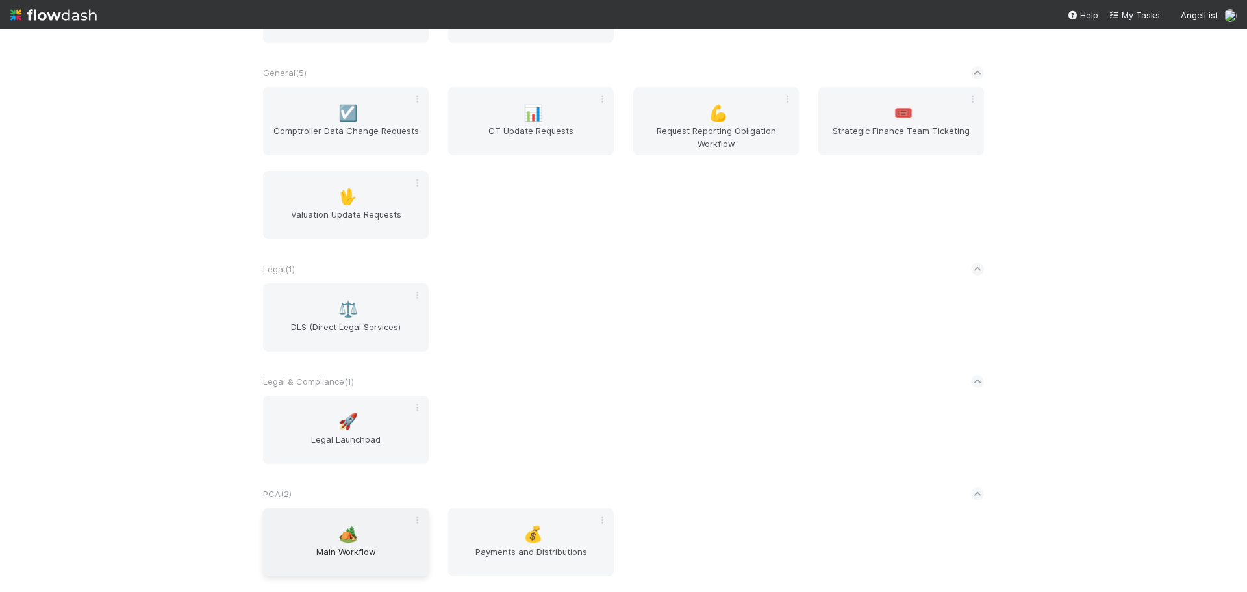
click at [342, 531] on span "🏕️" at bounding box center [347, 533] width 19 height 17
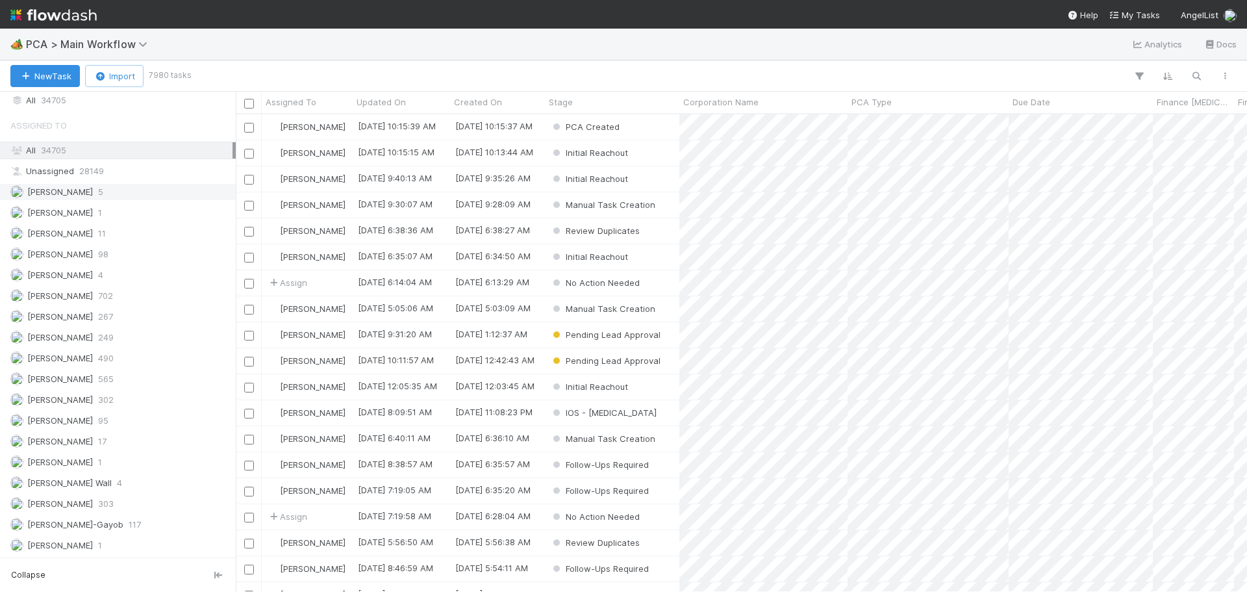
scroll to position [1429, 0]
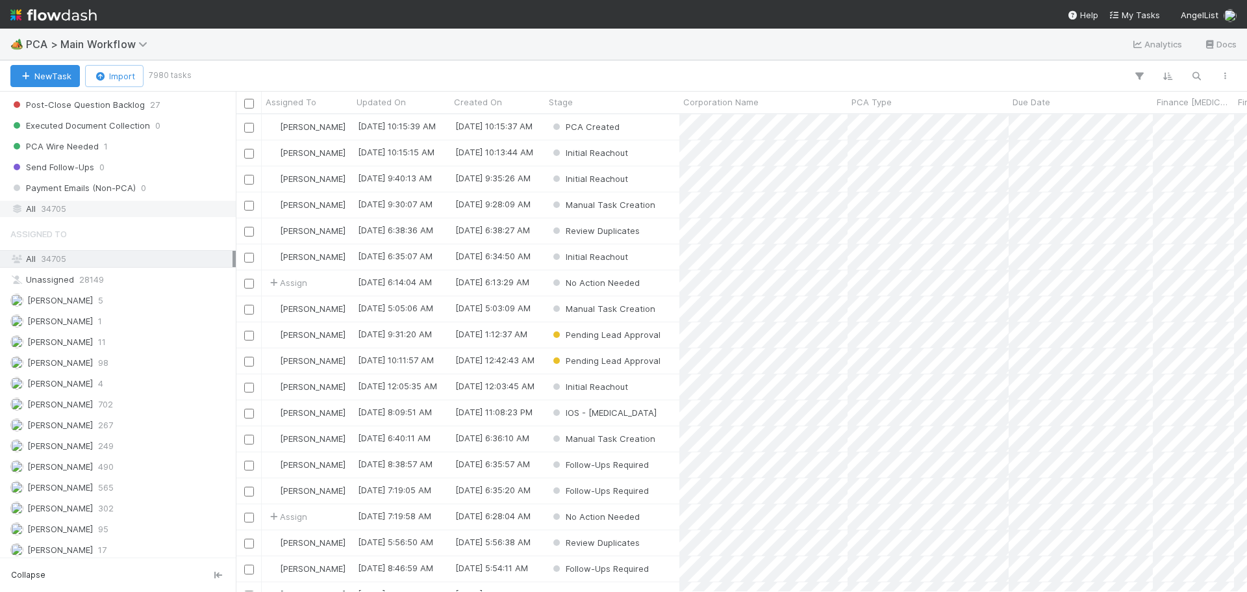
click at [64, 206] on span "34705" at bounding box center [53, 209] width 25 height 16
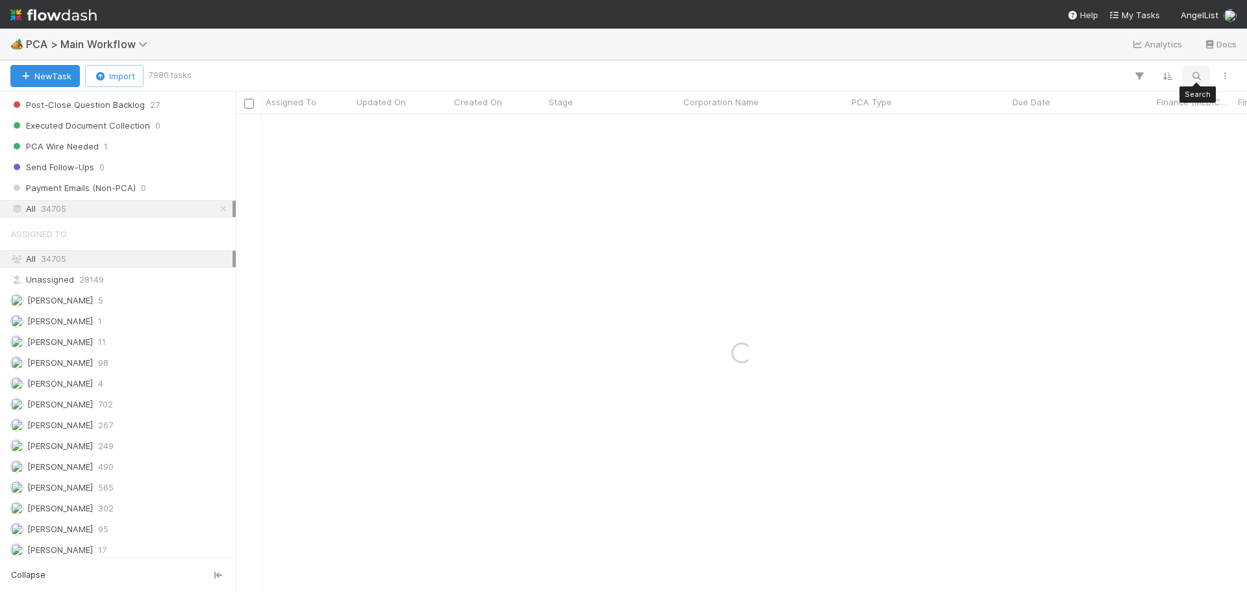
click at [1198, 81] on icon "button" at bounding box center [1196, 76] width 13 height 12
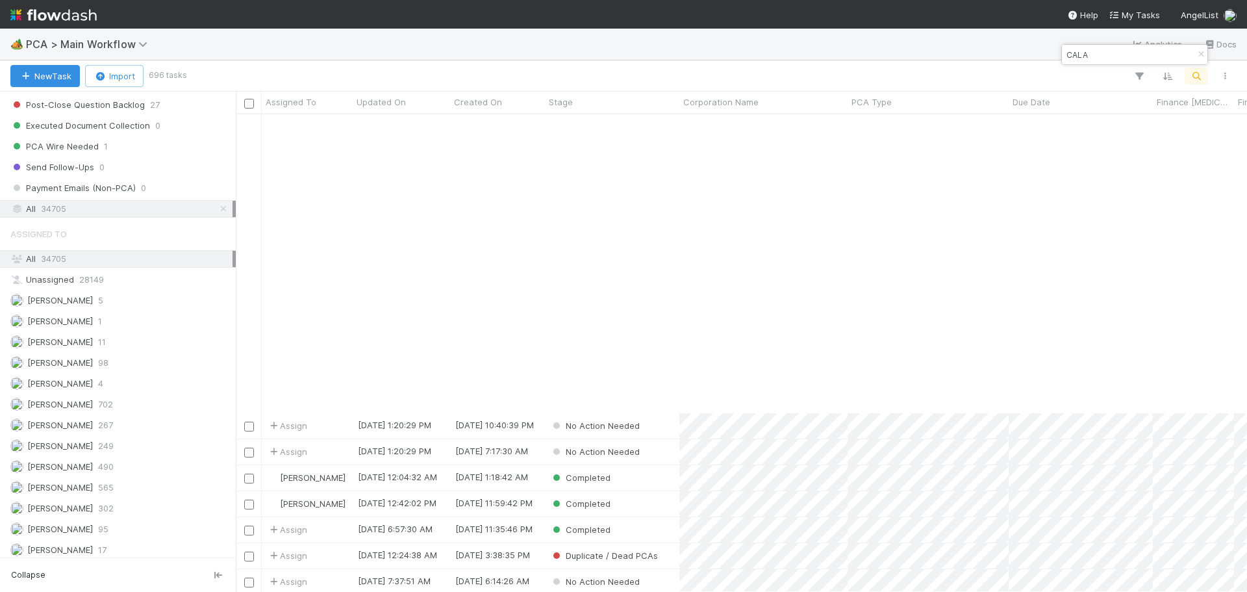
scroll to position [909, 0]
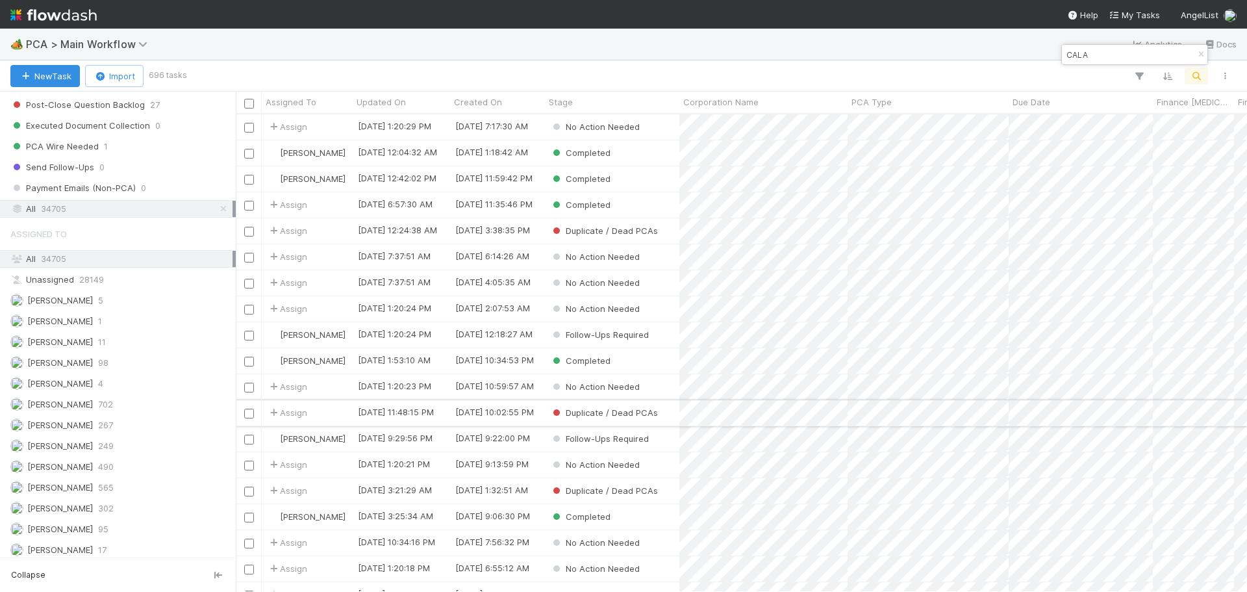
type input "CALA"
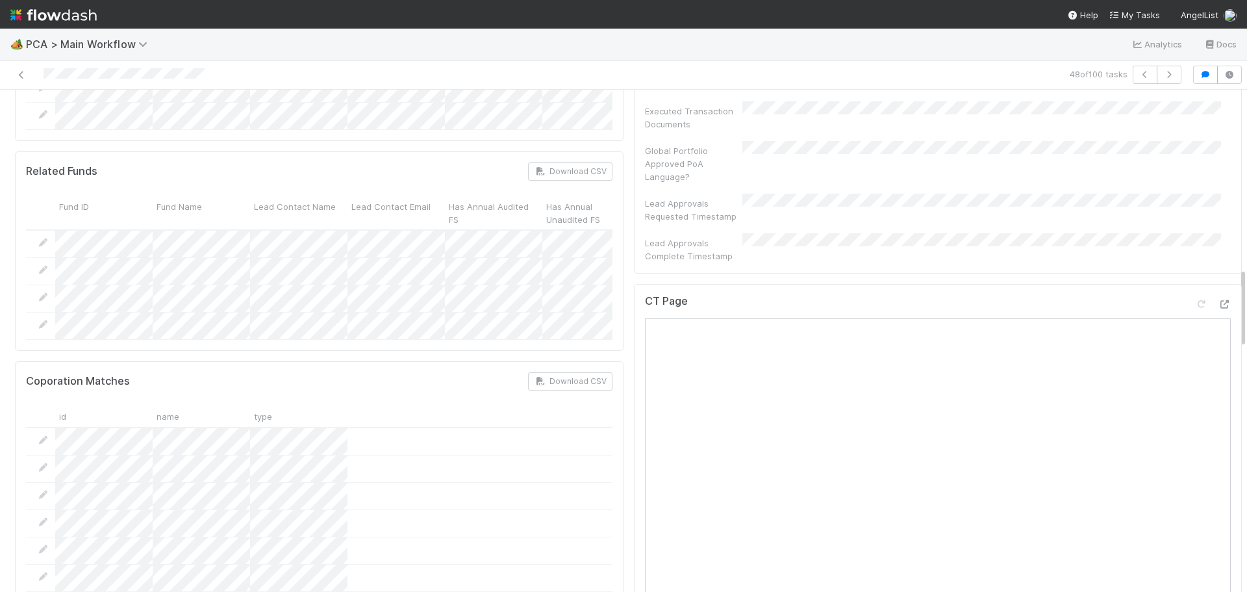
scroll to position [974, 0]
click at [1218, 308] on icon at bounding box center [1224, 312] width 13 height 8
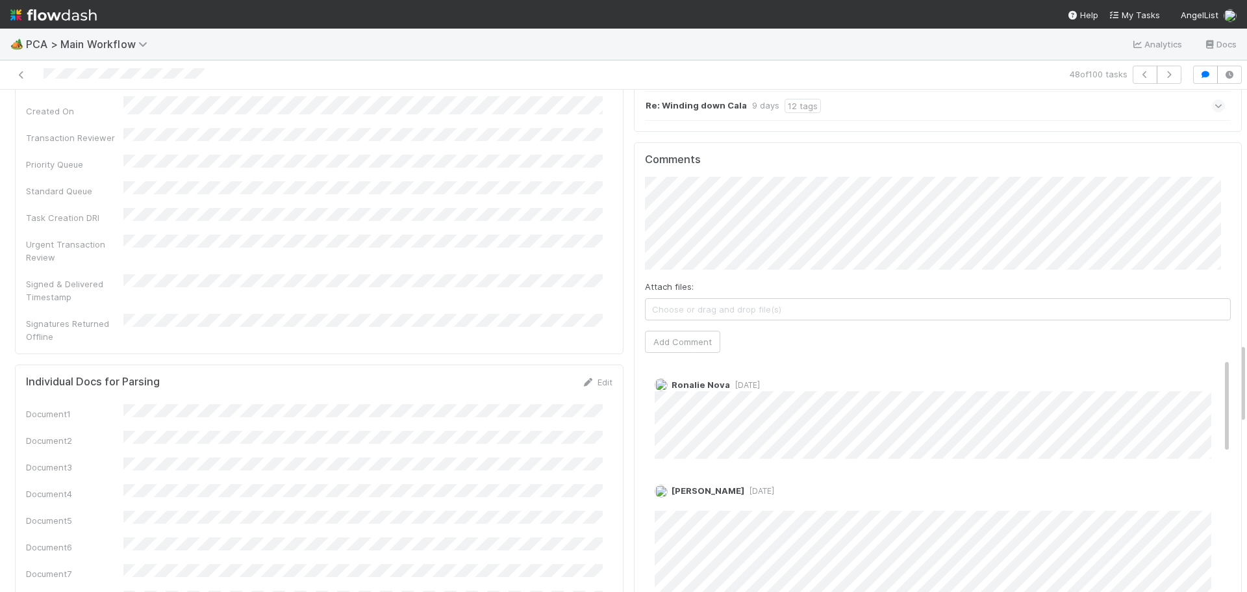
scroll to position [2013, 0]
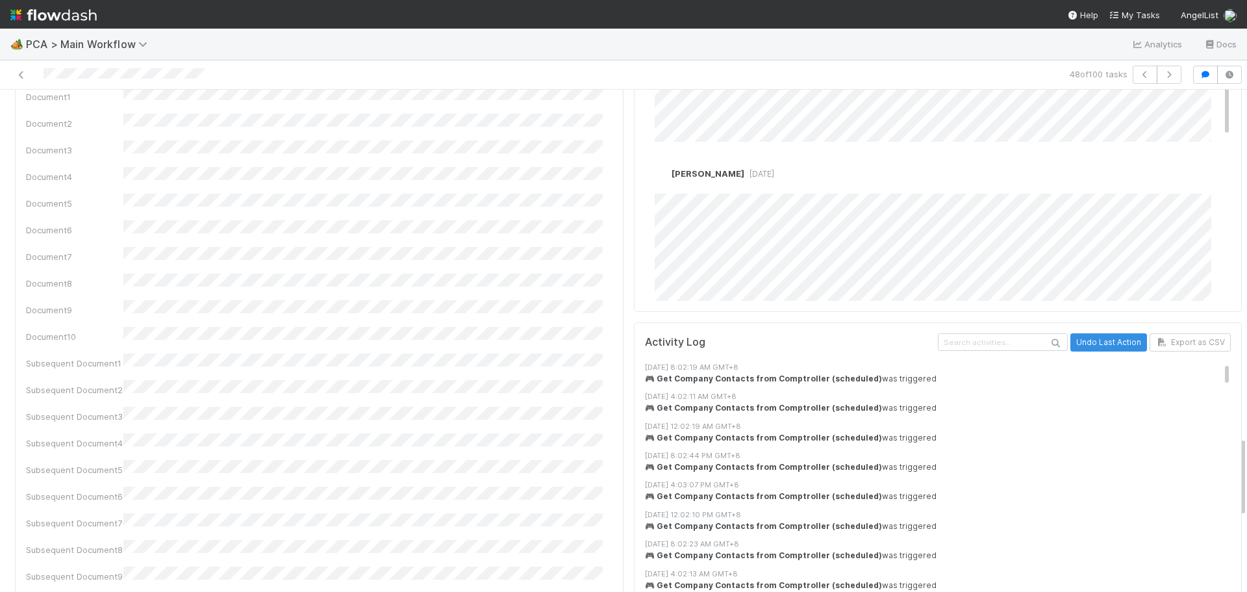
scroll to position [1883, 0]
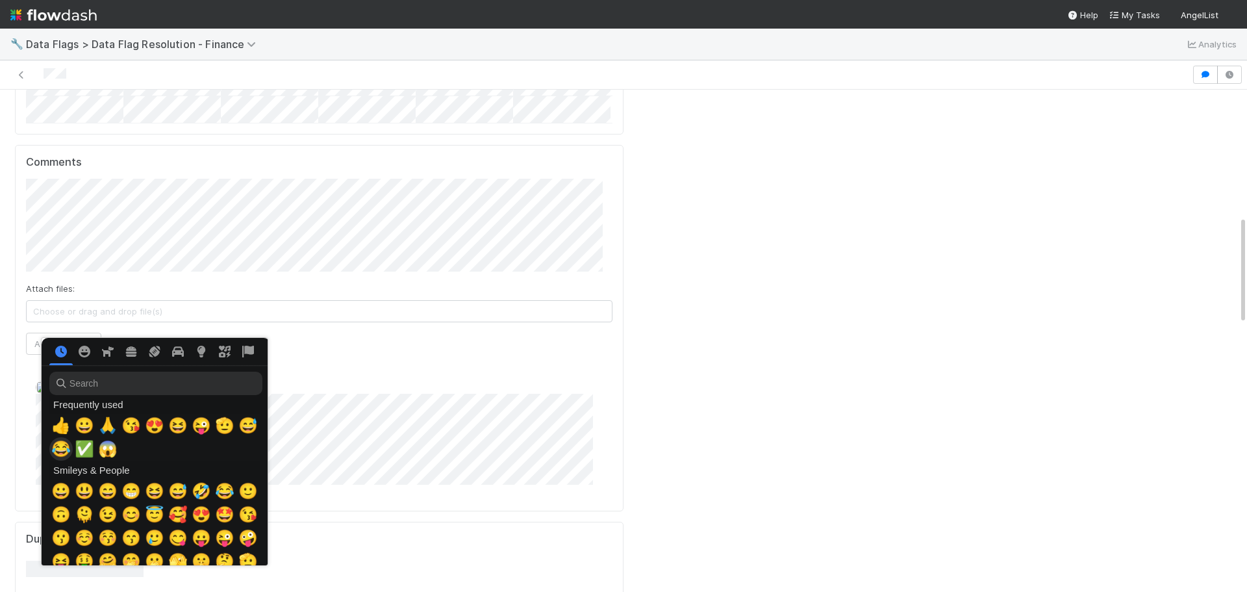
scroll to position [0, 5]
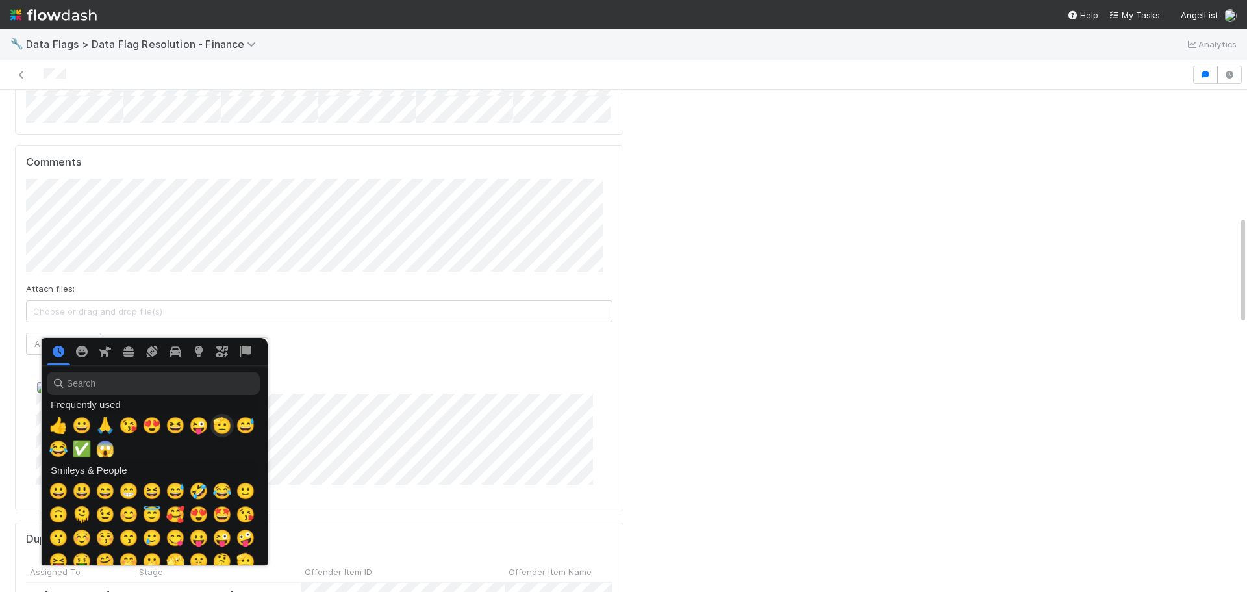
click at [216, 423] on span "🫡" at bounding box center [221, 425] width 19 height 18
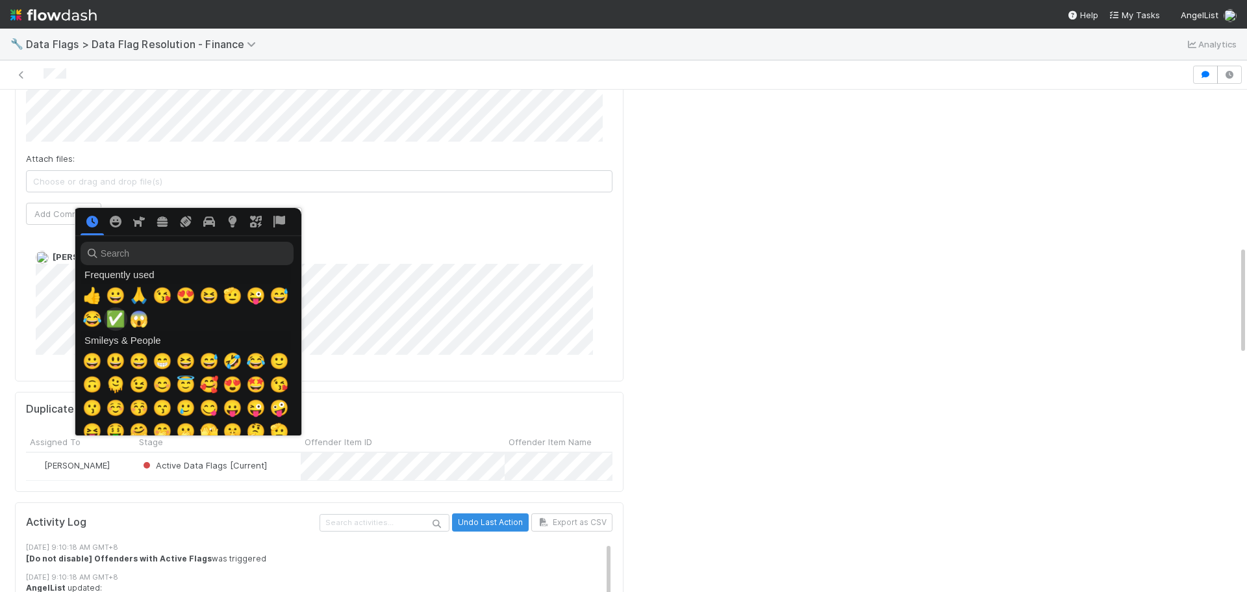
click at [116, 319] on span "✅" at bounding box center [115, 319] width 19 height 18
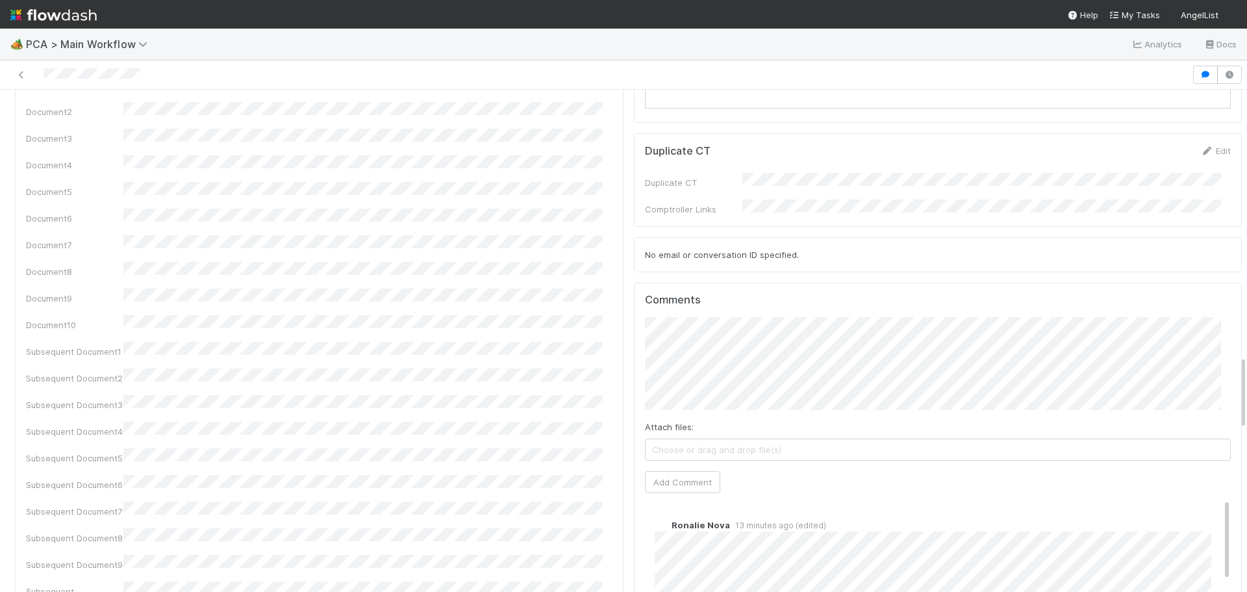
scroll to position [1688, 0]
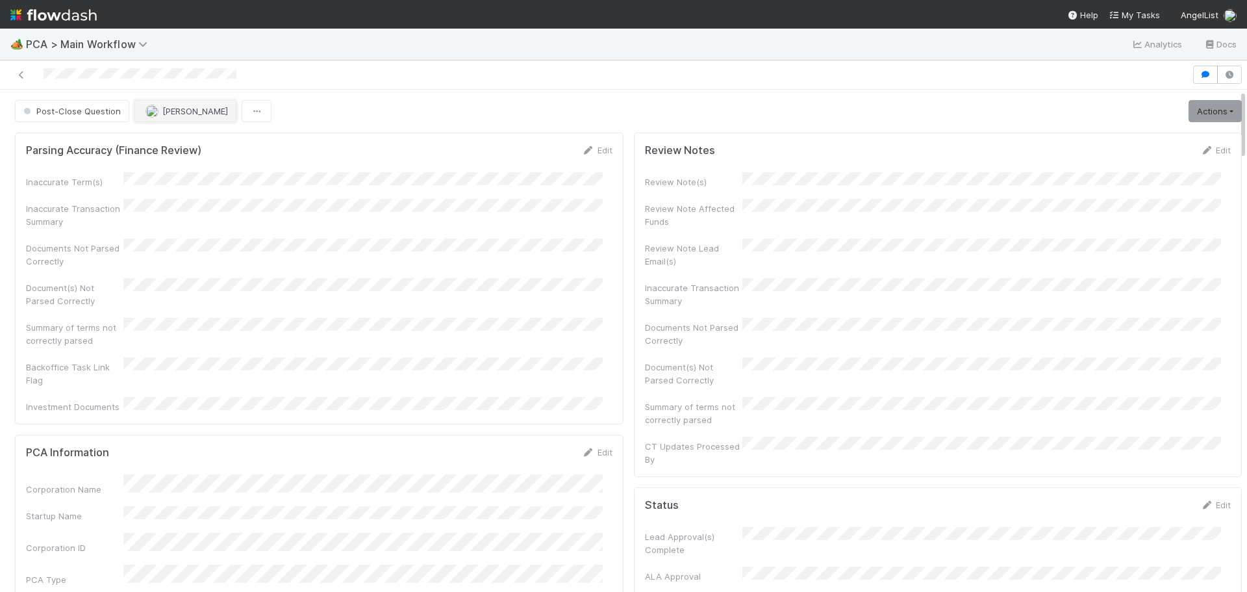
click at [174, 104] on button "Charlie Bell" at bounding box center [185, 111] width 102 height 22
click at [225, 143] on div "Philip Chung" at bounding box center [218, 143] width 183 height 23
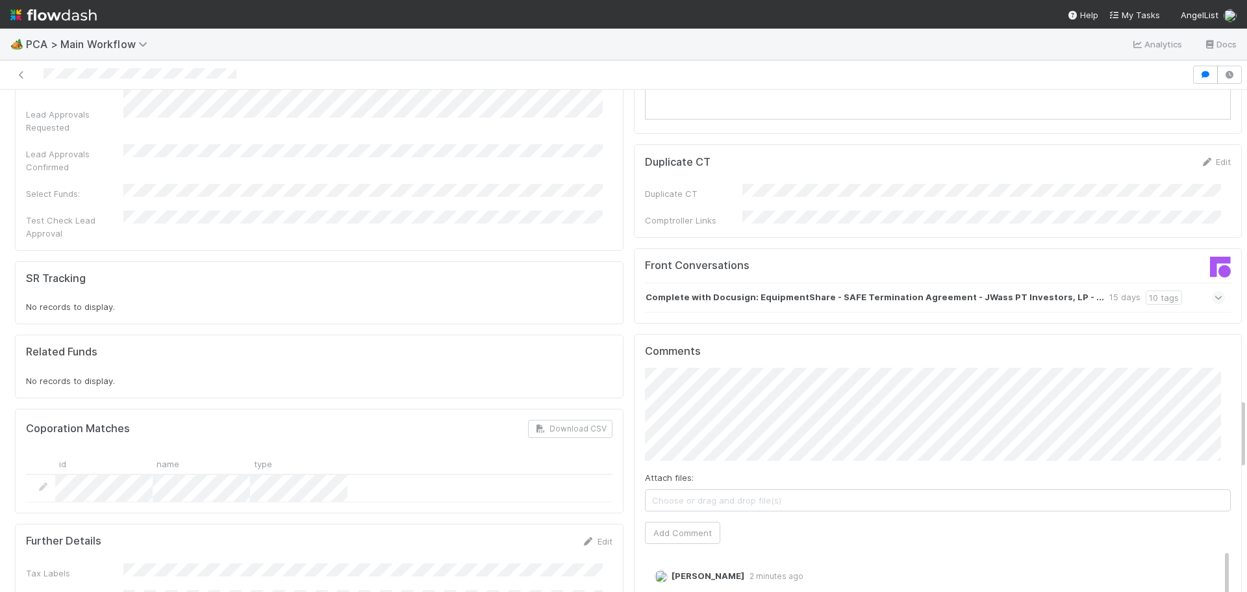
scroll to position [2208, 0]
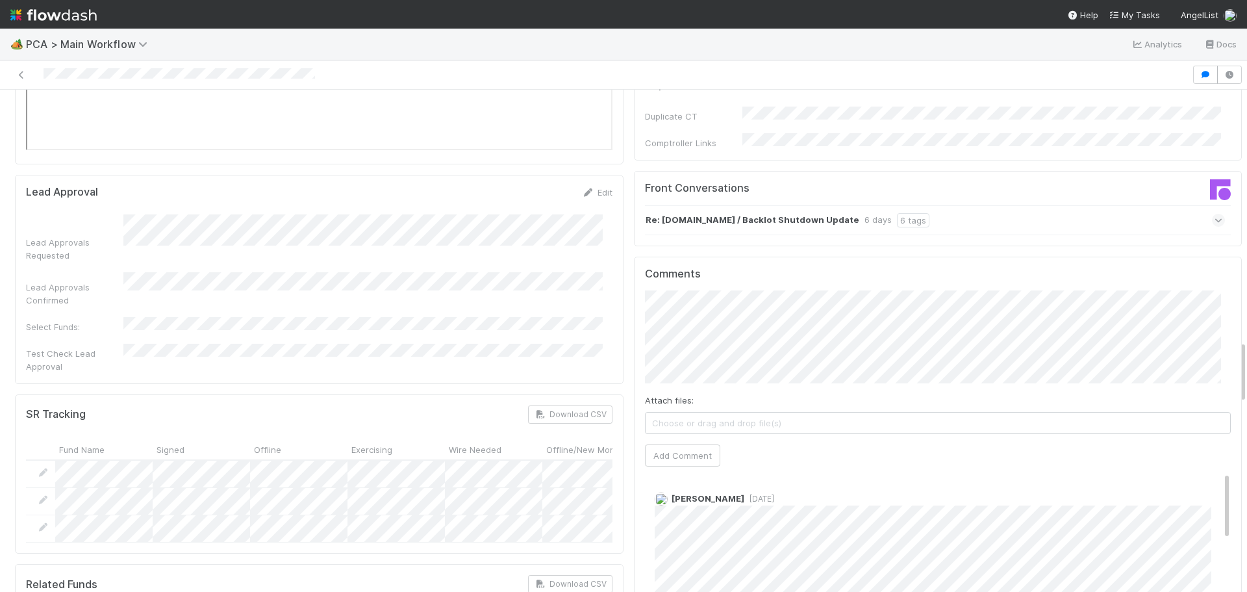
scroll to position [2338, 0]
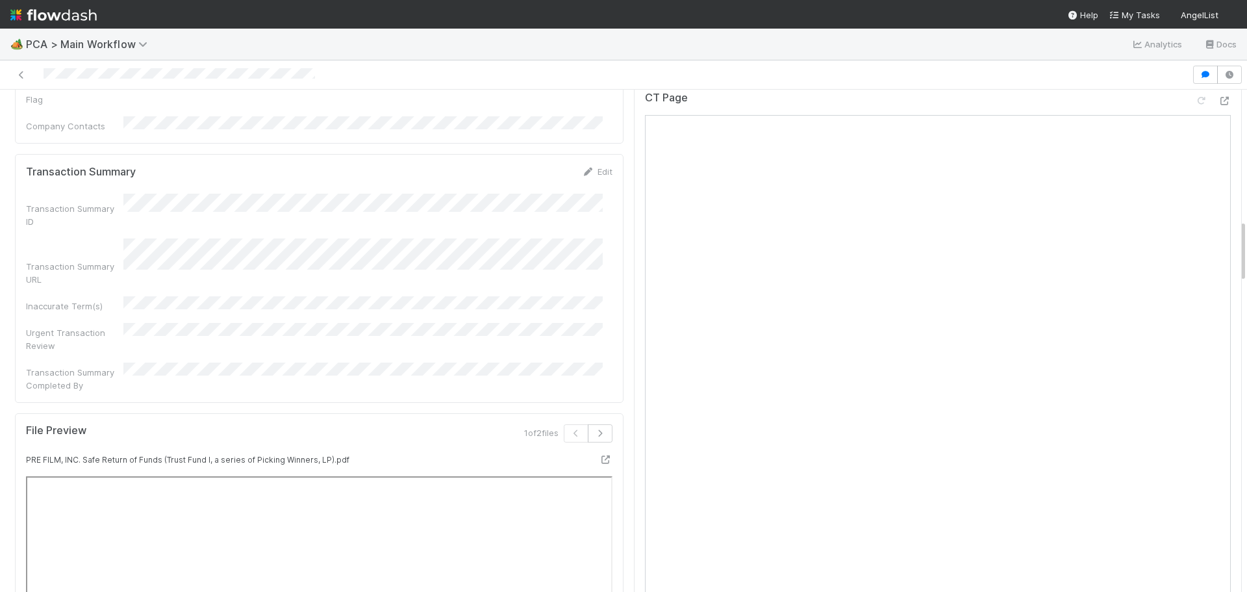
scroll to position [844, 0]
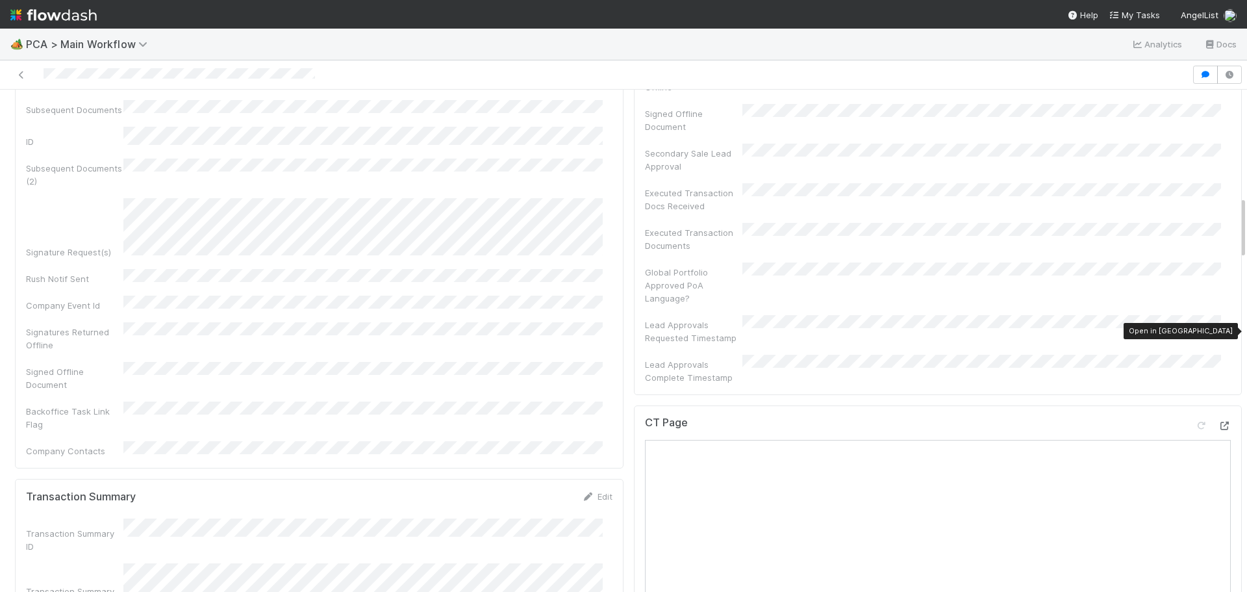
click at [1218, 421] on icon at bounding box center [1224, 425] width 13 height 8
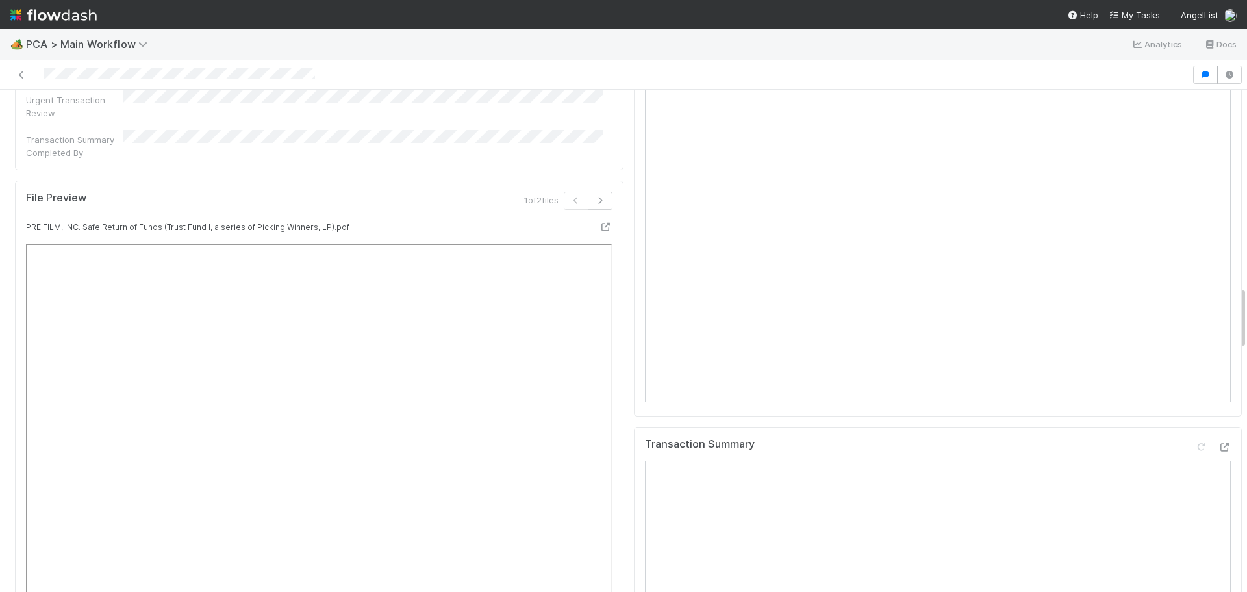
scroll to position [1559, 0]
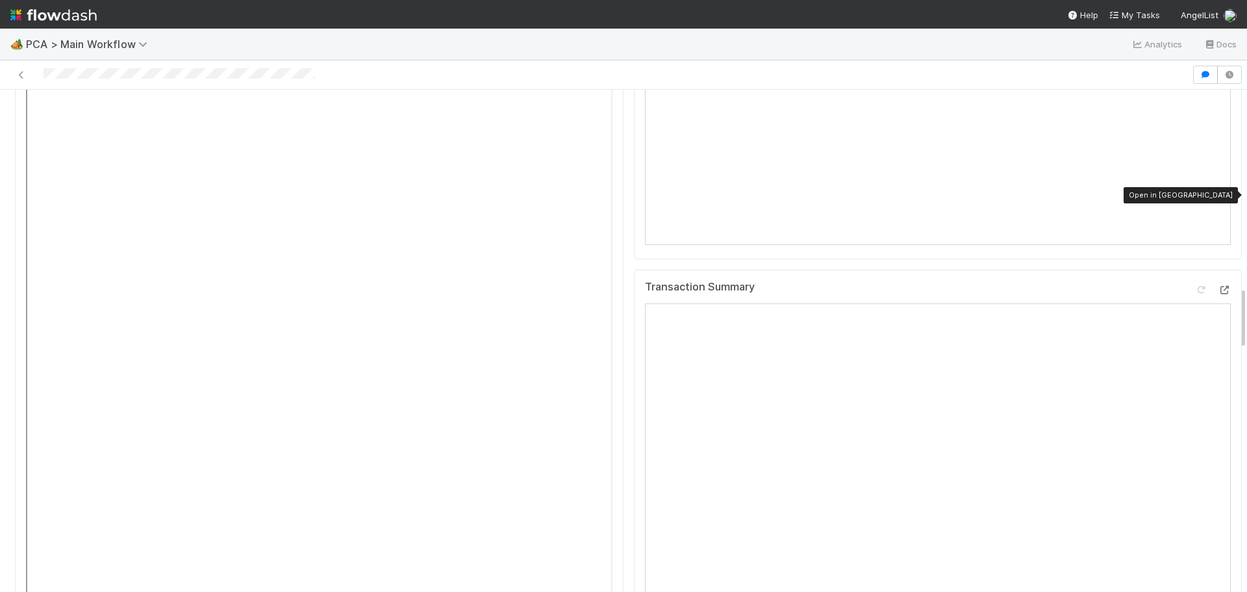
click at [1218, 286] on icon at bounding box center [1224, 290] width 13 height 8
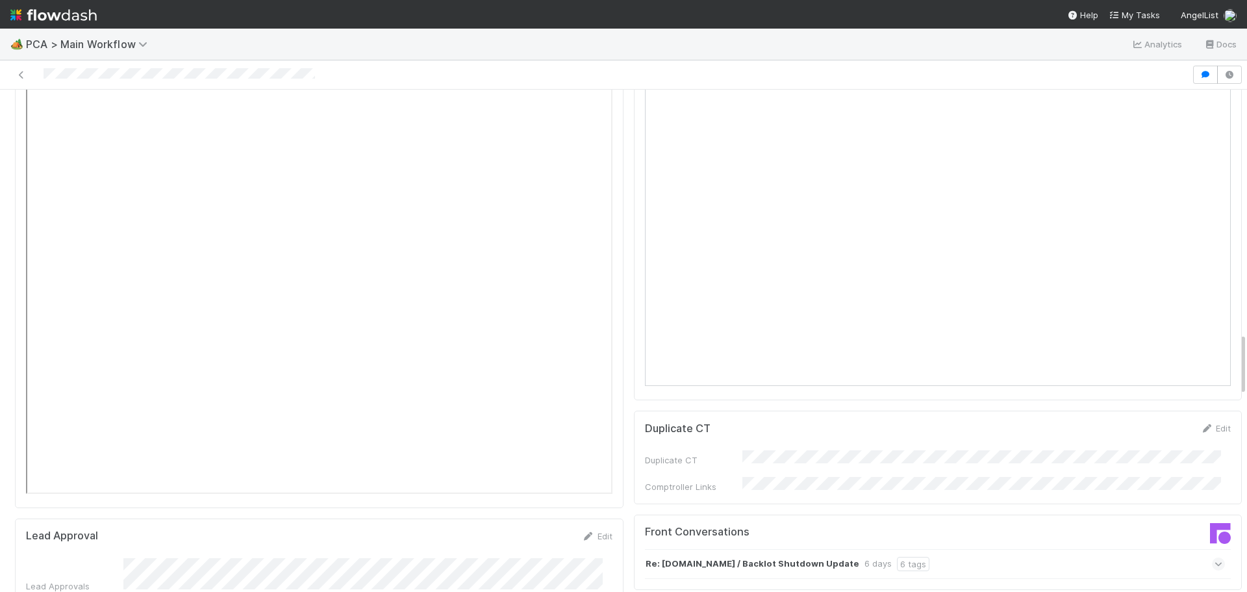
scroll to position [1948, 0]
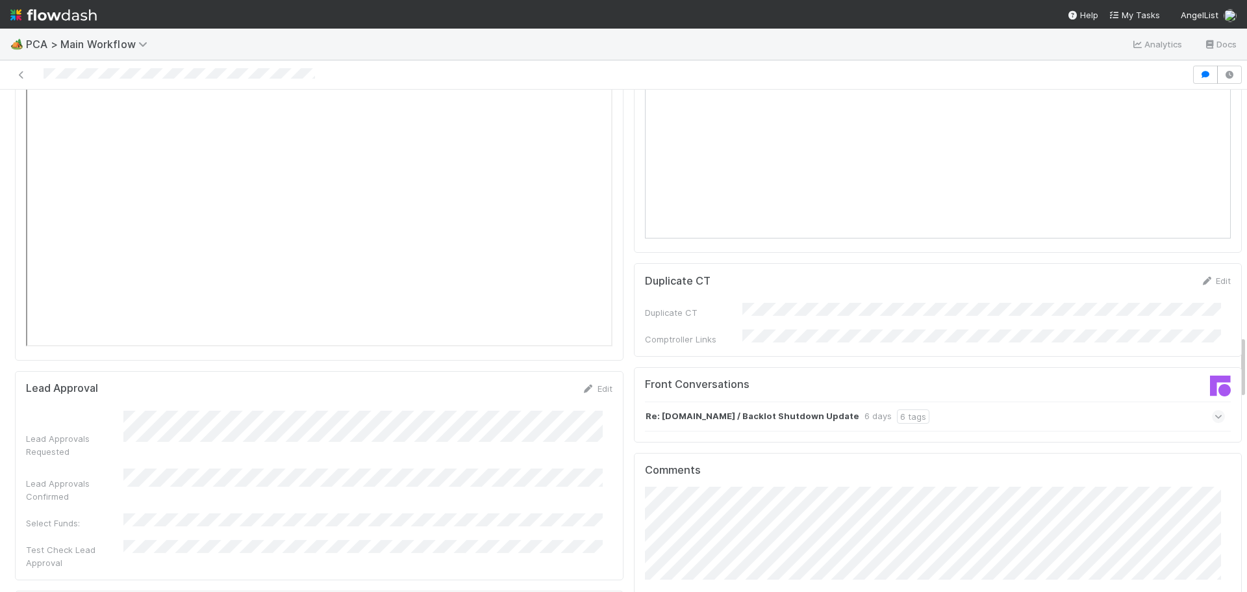
click at [1212, 410] on span at bounding box center [1218, 416] width 13 height 13
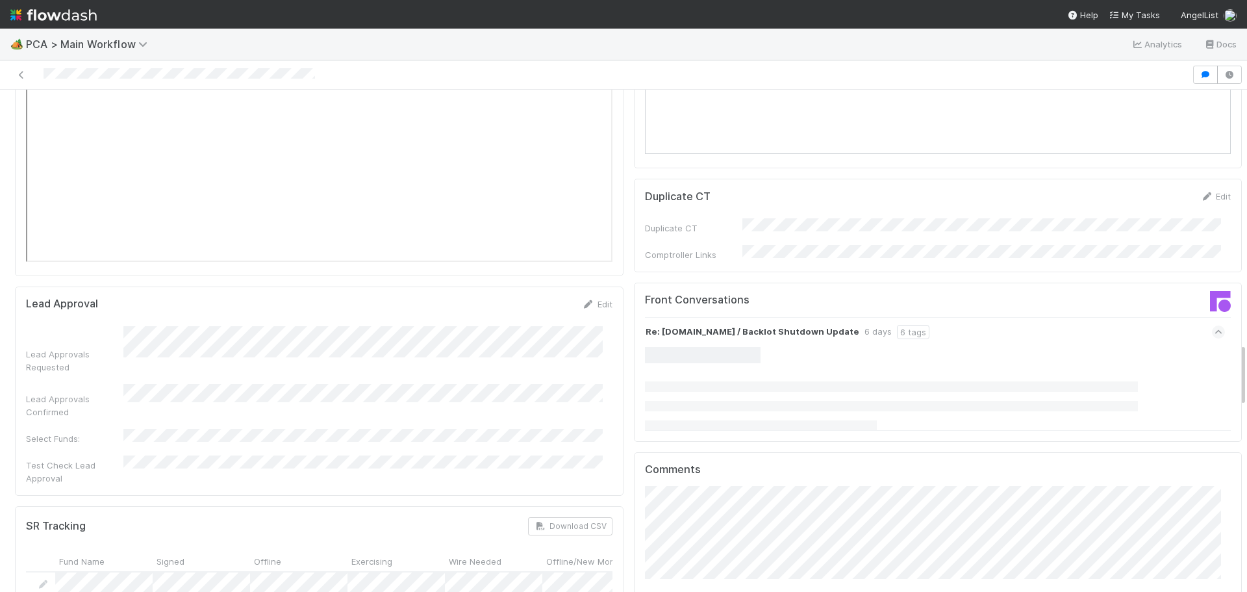
scroll to position [2078, 0]
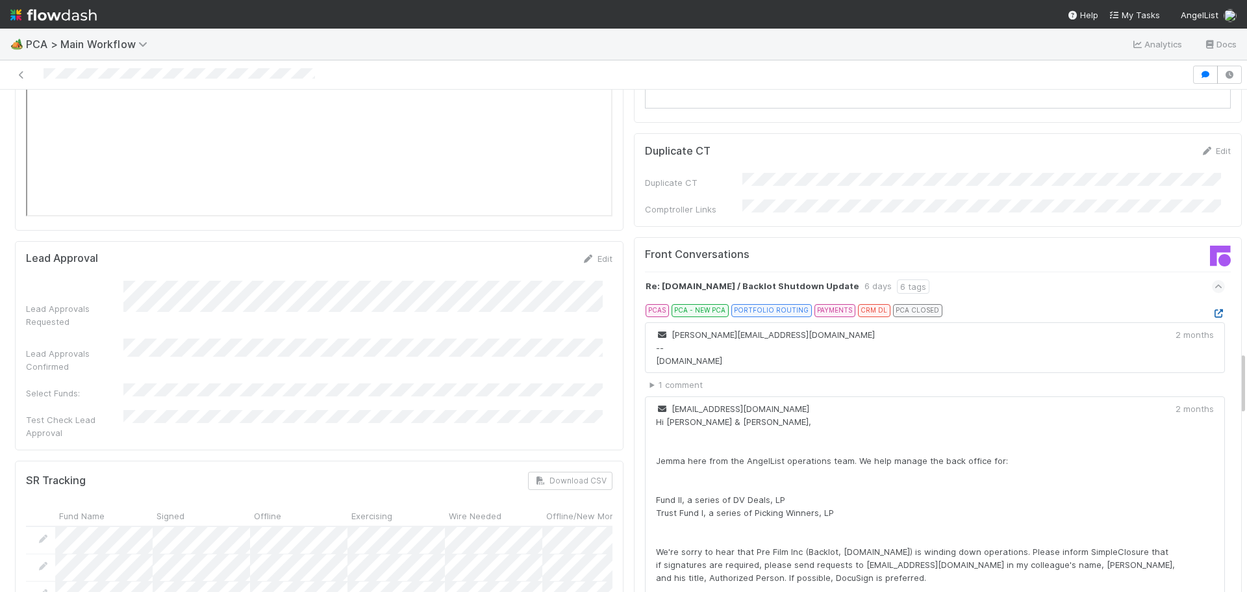
click at [1212, 309] on icon at bounding box center [1218, 313] width 13 height 8
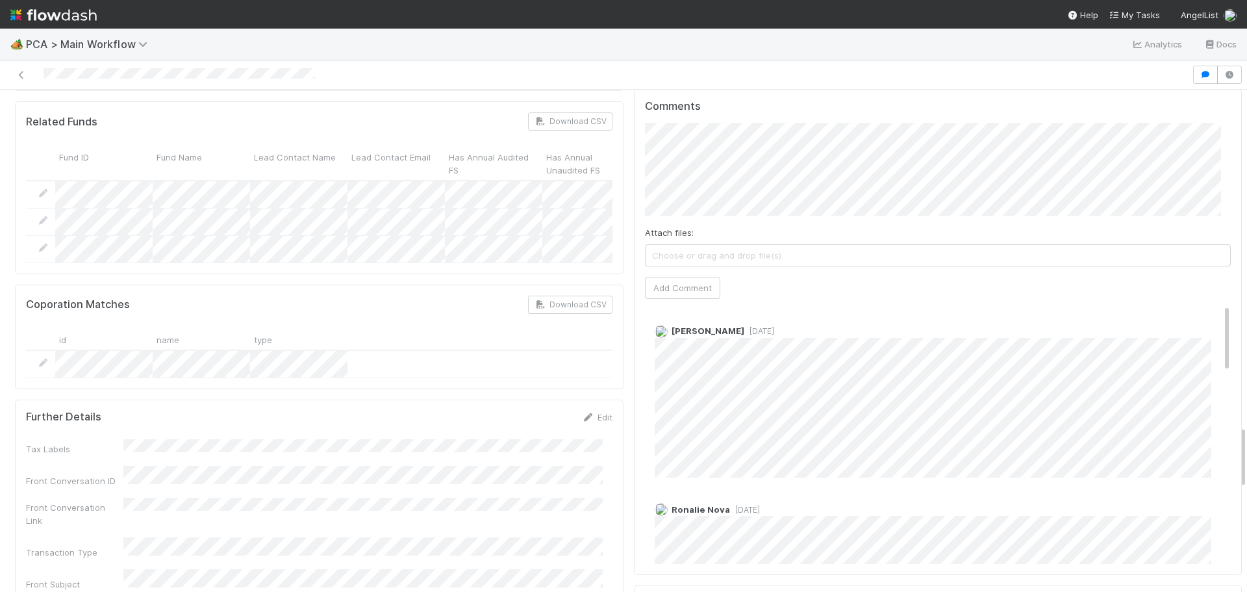
scroll to position [2533, 0]
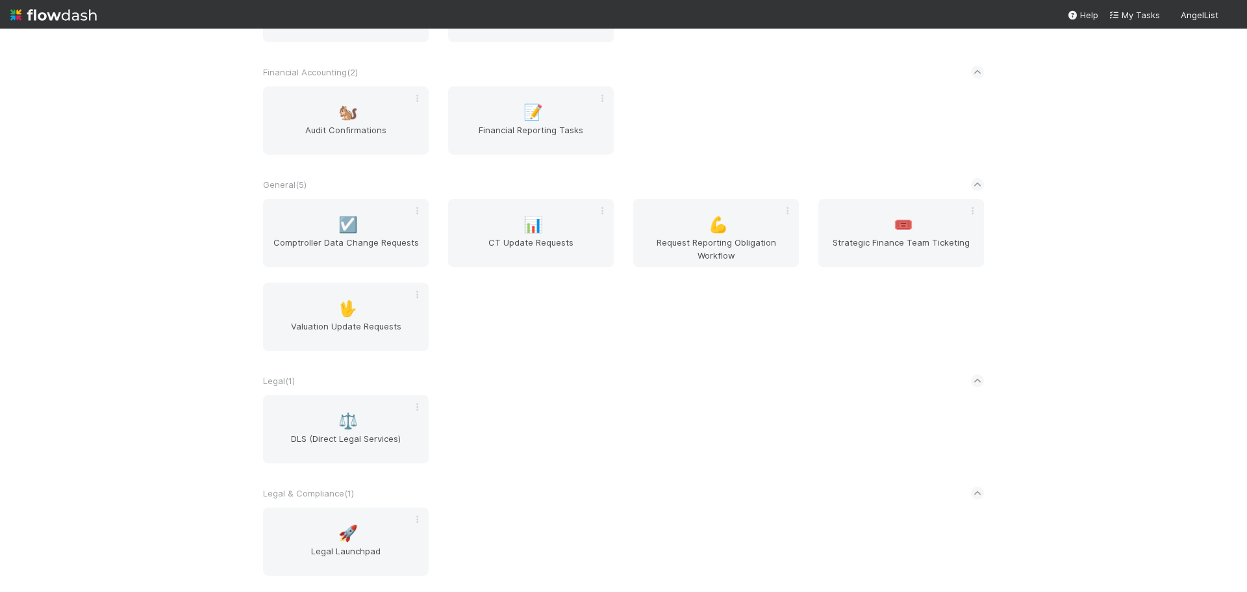
scroll to position [371, 0]
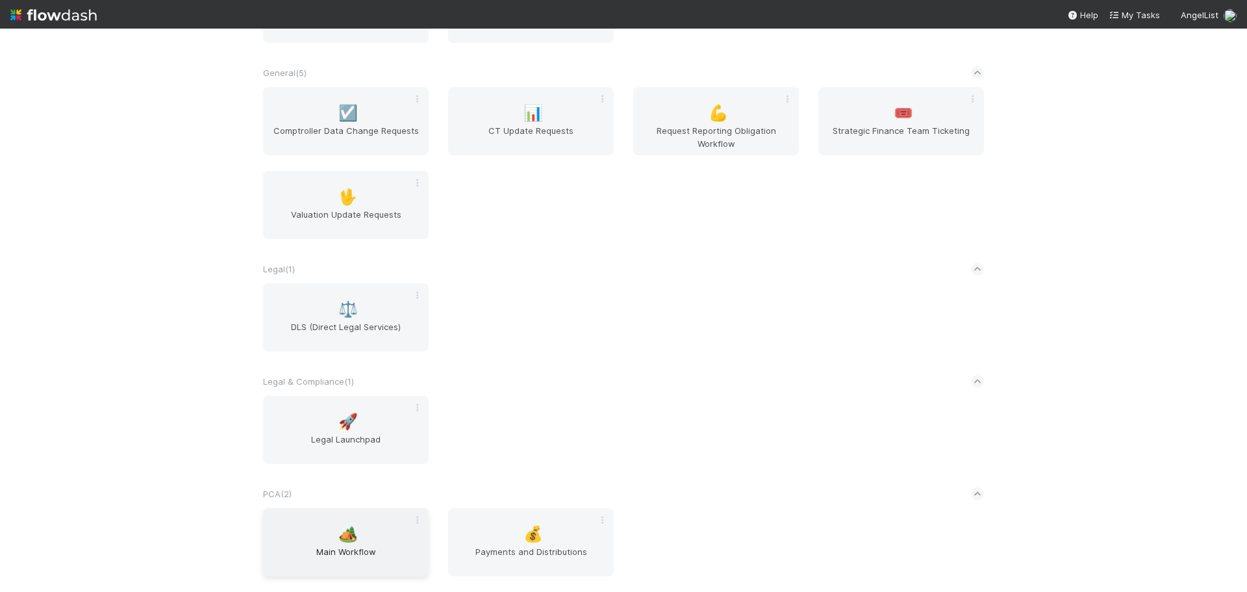
click at [340, 538] on span "🏕️" at bounding box center [347, 533] width 19 height 17
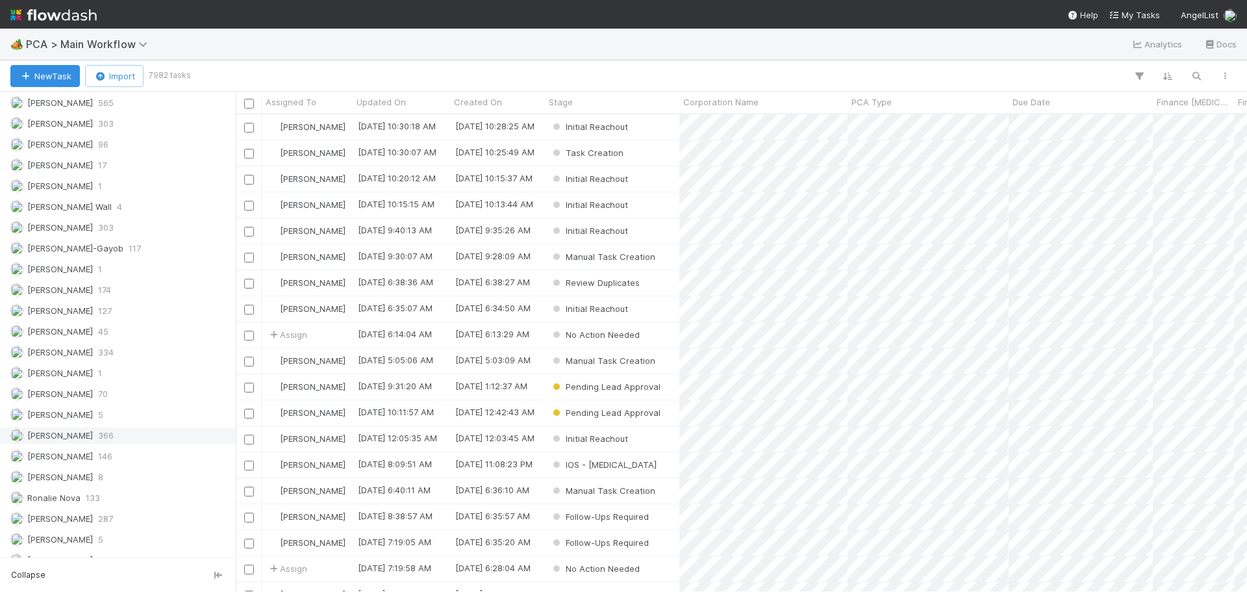
scroll to position [1849, 0]
click at [112, 257] on div "Marenz Trajano 174" at bounding box center [121, 254] width 222 height 16
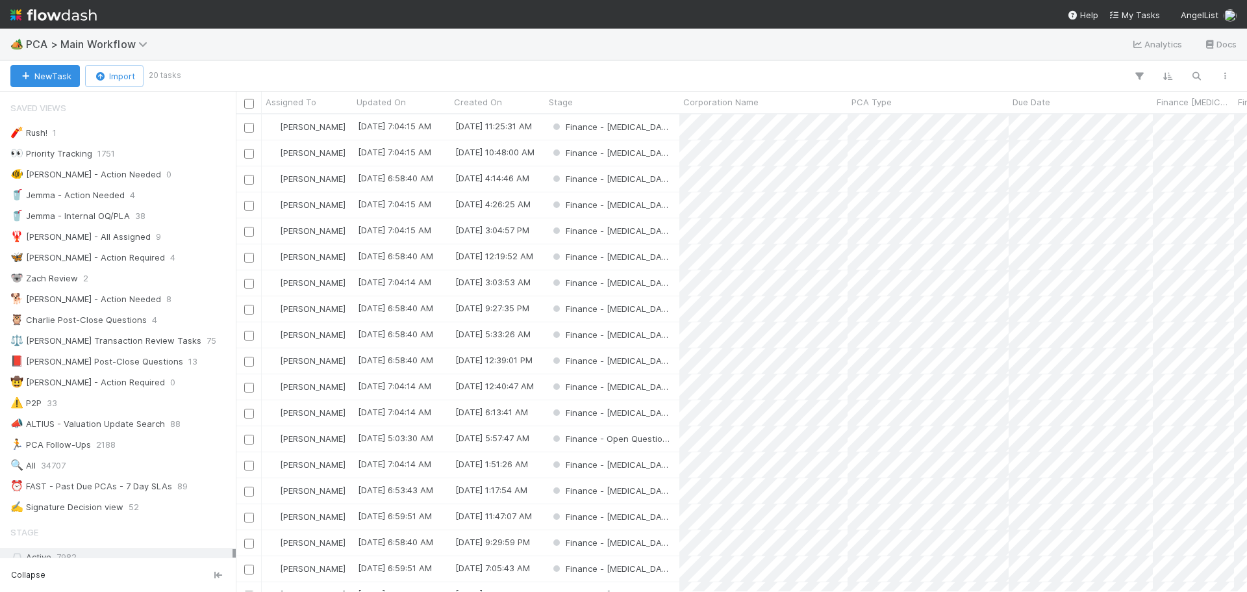
scroll to position [468, 1001]
click at [131, 490] on div "⏰ FAST - Past Due PCAs - 7 Day SLAs" at bounding box center [91, 486] width 162 height 16
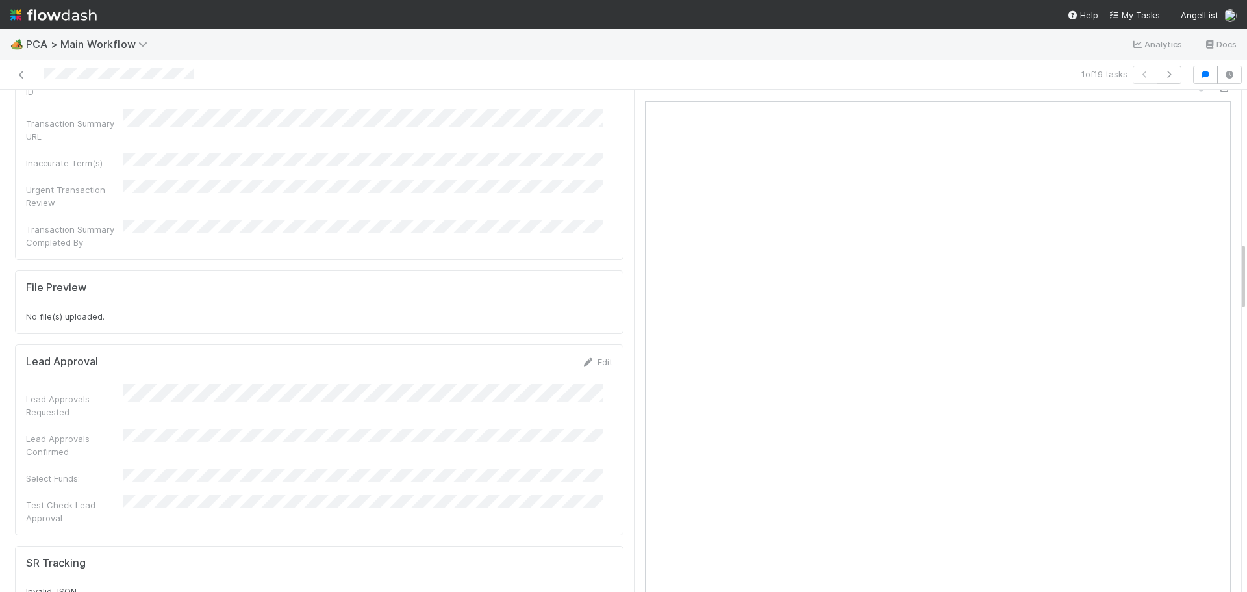
scroll to position [1104, 0]
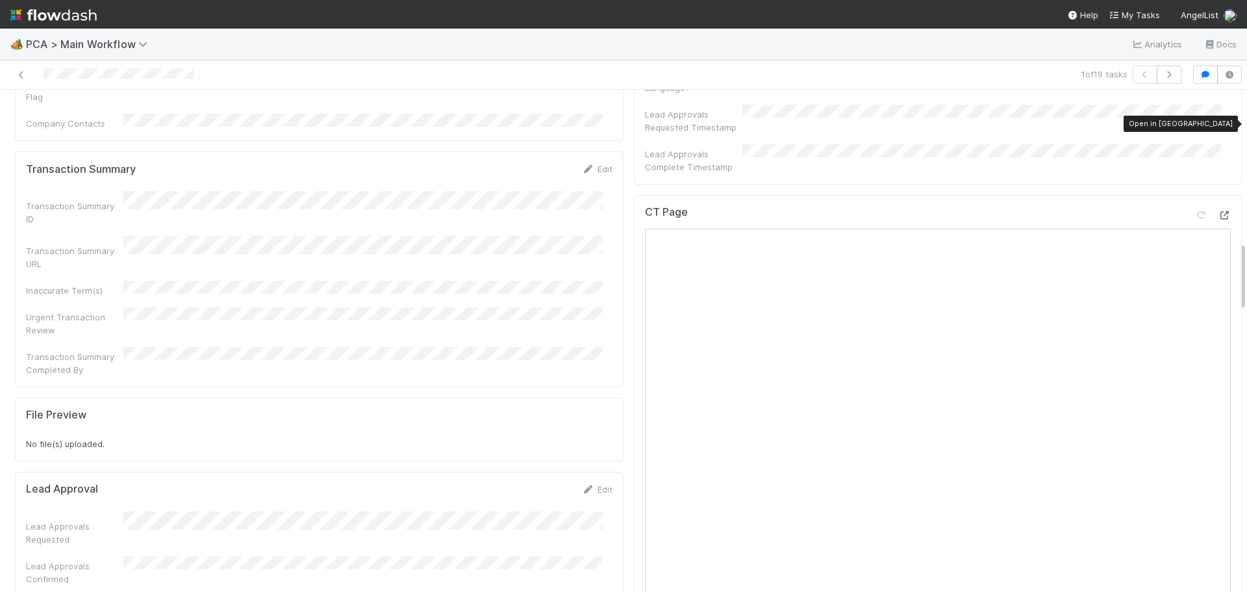
click at [1218, 211] on icon at bounding box center [1224, 215] width 13 height 8
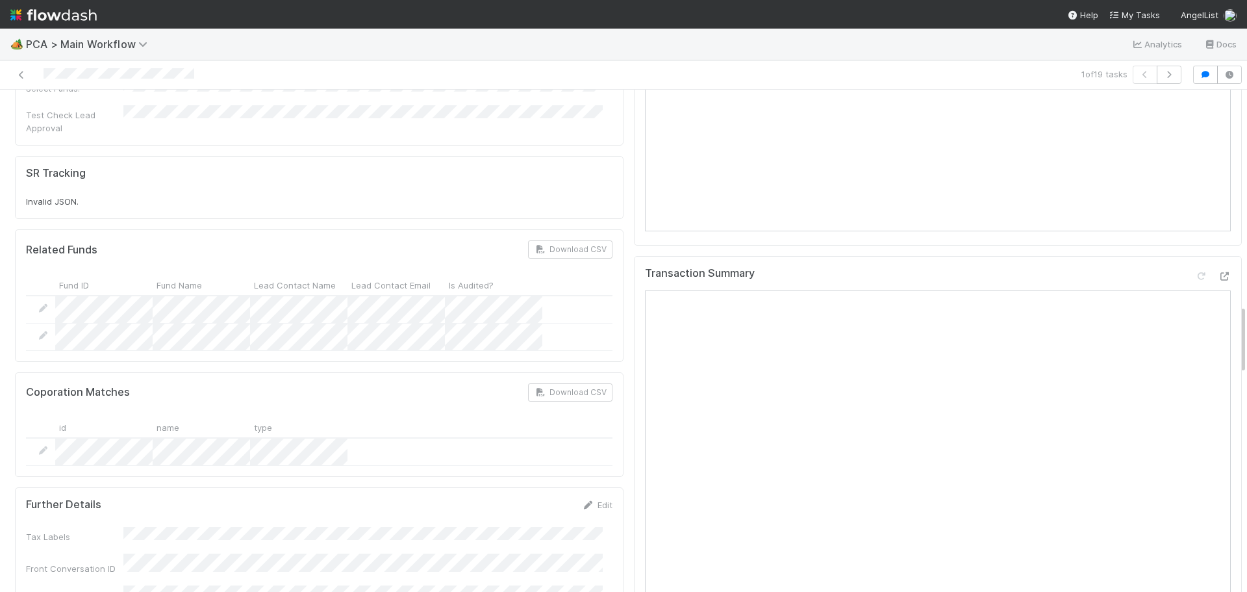
scroll to position [1559, 0]
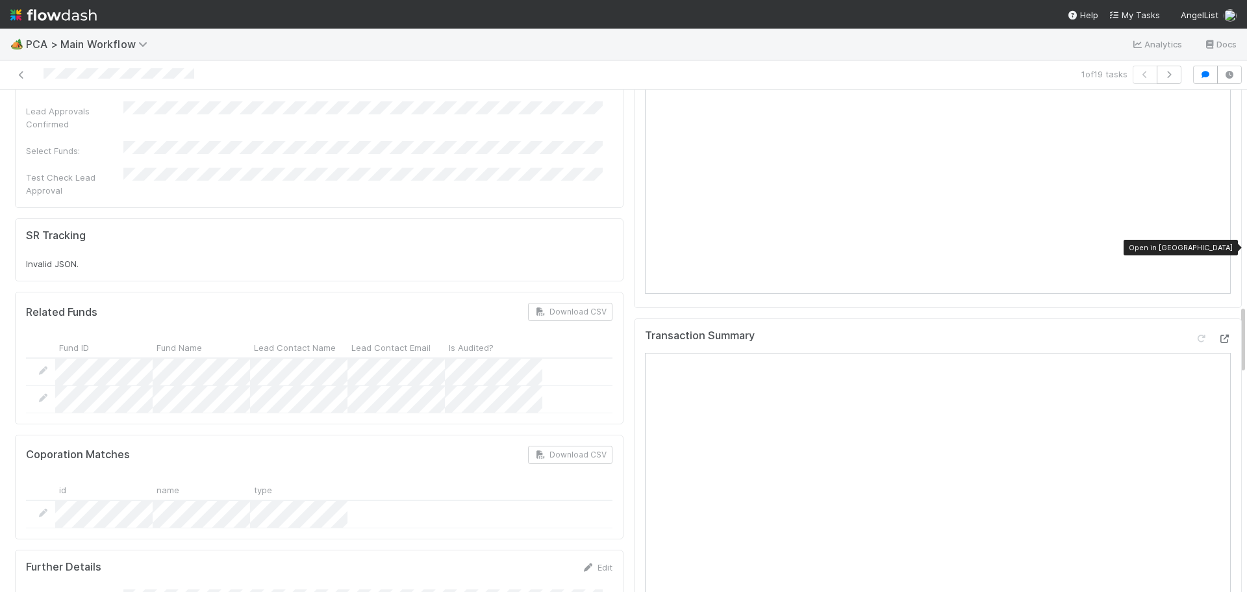
click at [1218, 334] on icon at bounding box center [1224, 338] width 13 height 8
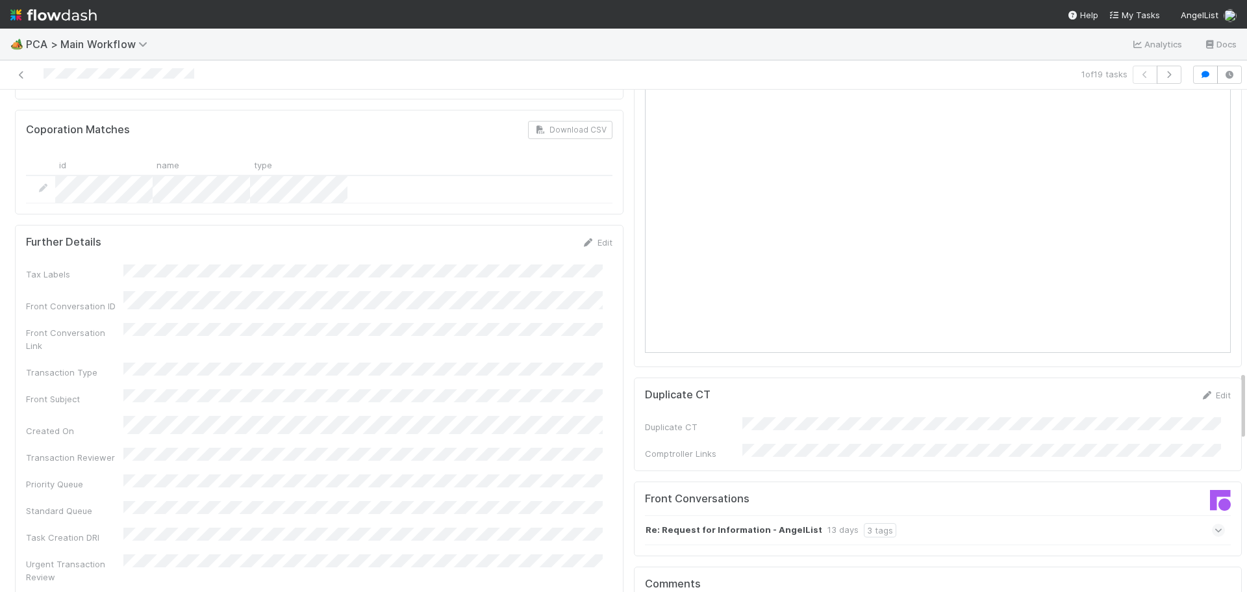
scroll to position [2273, 0]
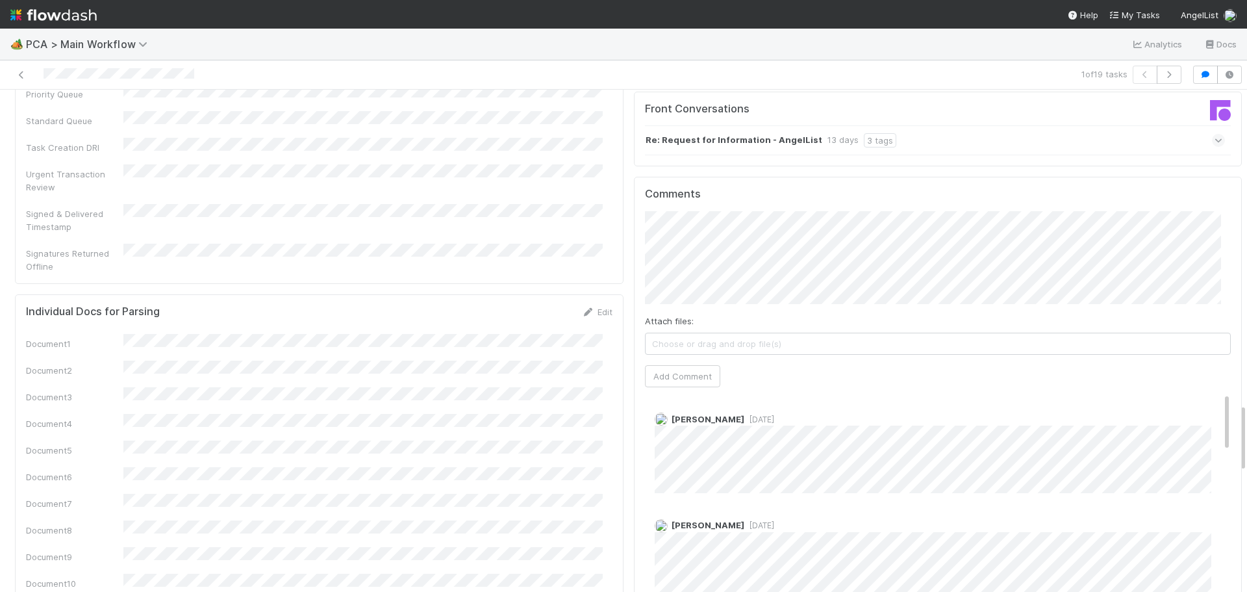
click at [660, 290] on div "Comments Attach files: Choose or drag and drop file(s) Add Comment Zachary Conl…" at bounding box center [938, 420] width 586 height 464
click at [665, 365] on button "Add Comment" at bounding box center [682, 376] width 75 height 22
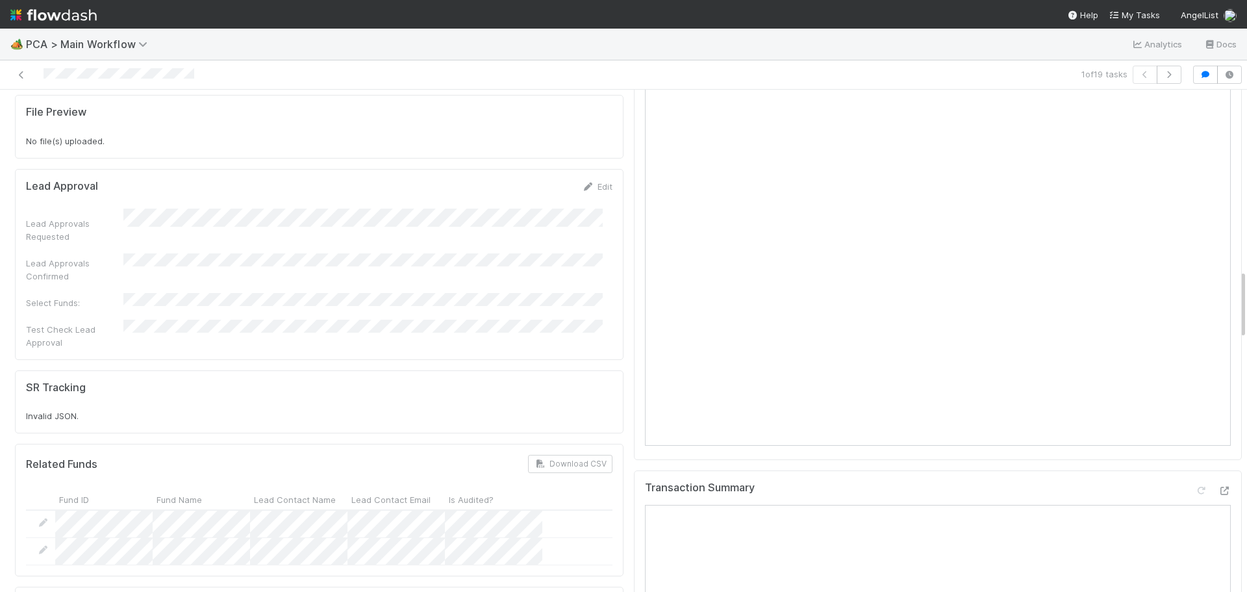
scroll to position [1624, 0]
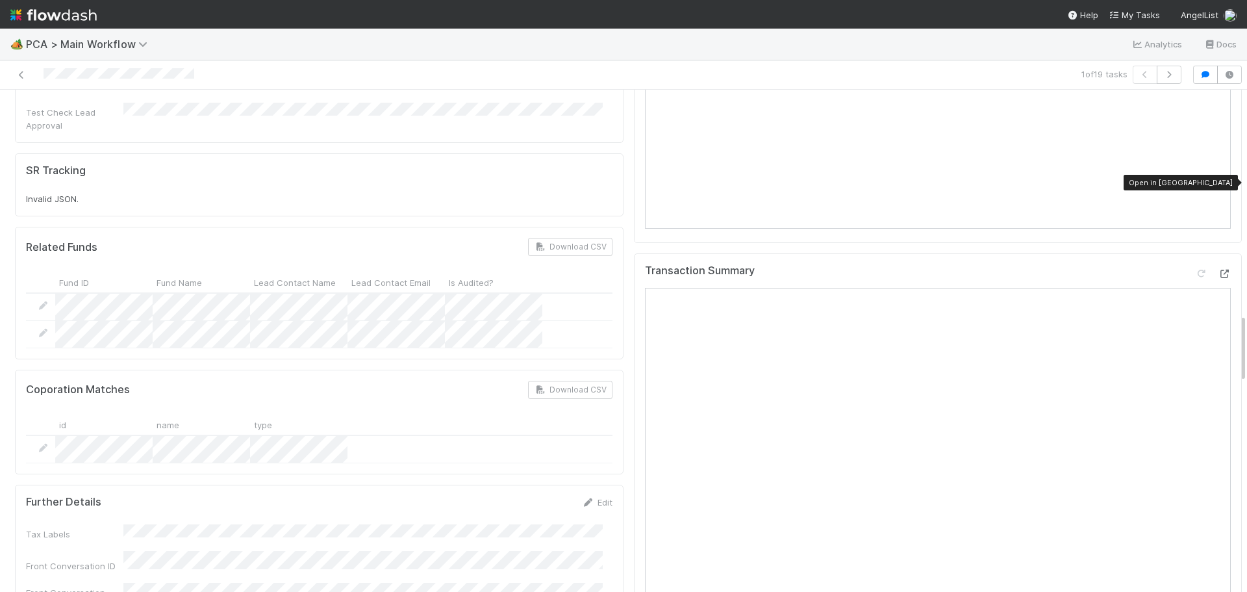
click at [1218, 270] on icon at bounding box center [1224, 274] width 13 height 8
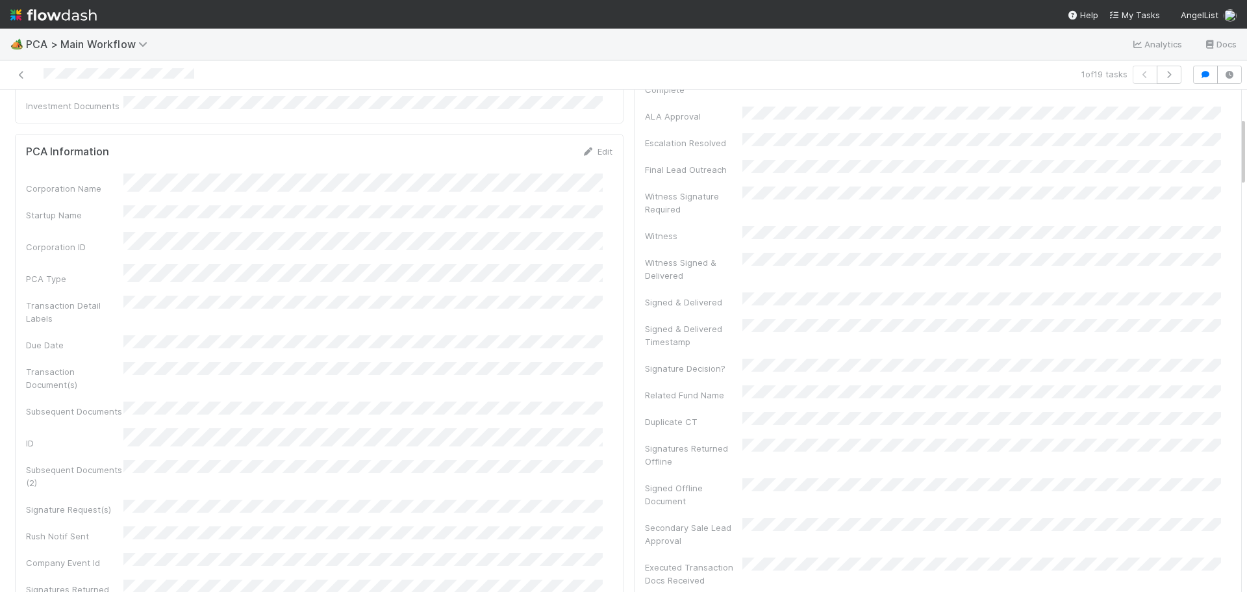
scroll to position [0, 0]
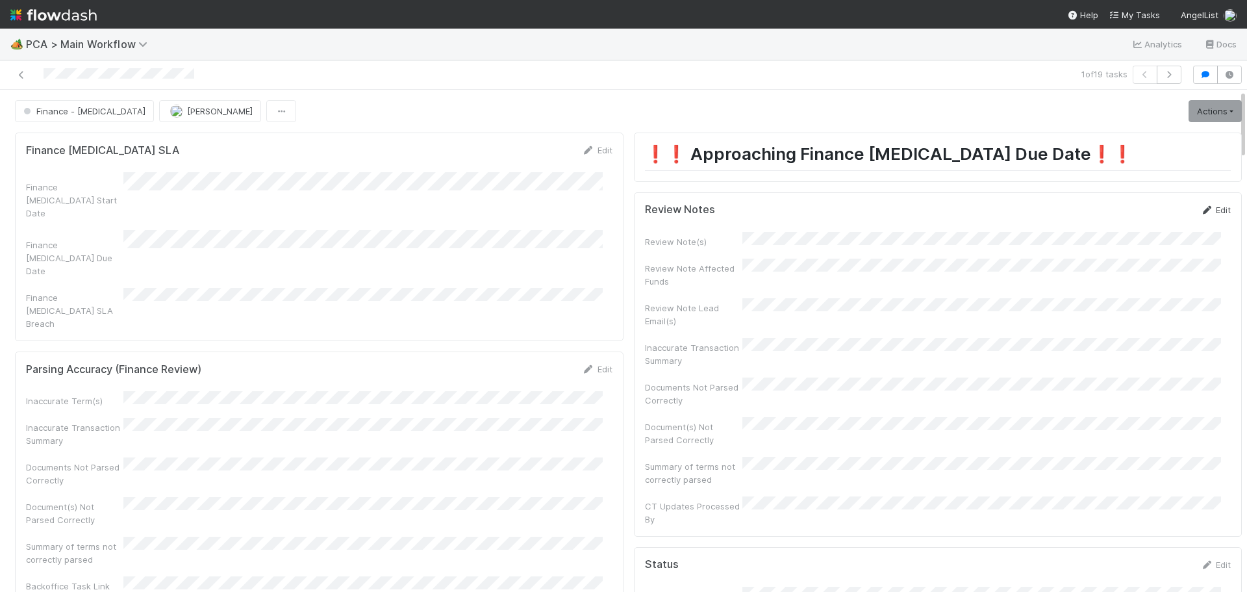
click at [1200, 208] on link "Edit" at bounding box center [1215, 210] width 31 height 10
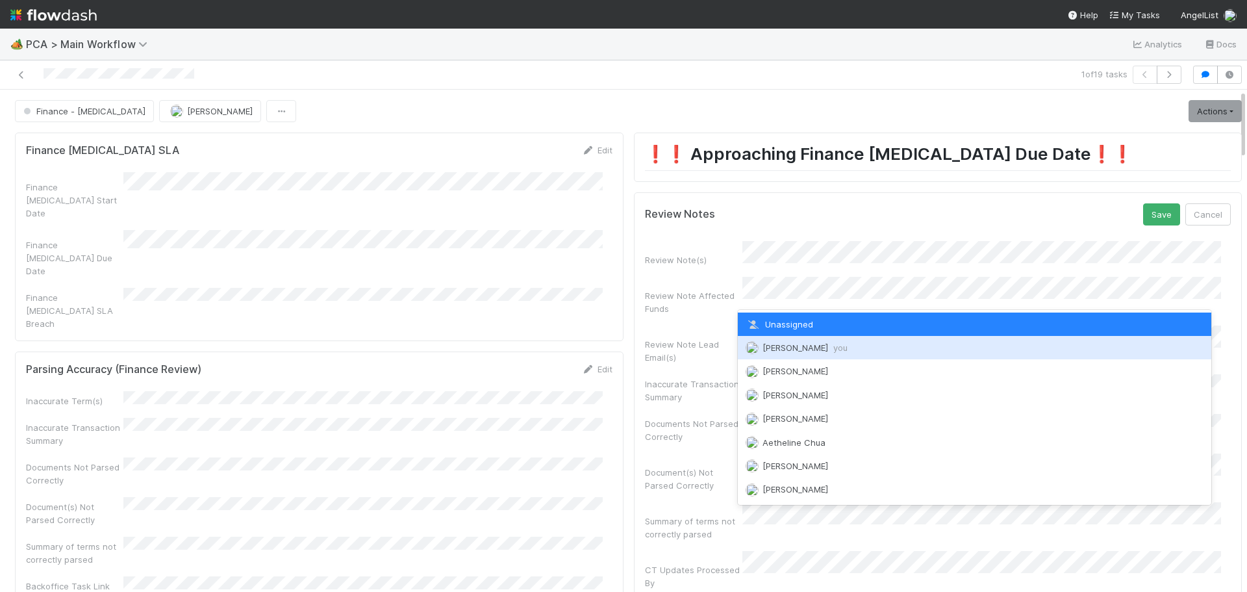
click at [809, 349] on span "Marenz Trajano you" at bounding box center [804, 347] width 85 height 10
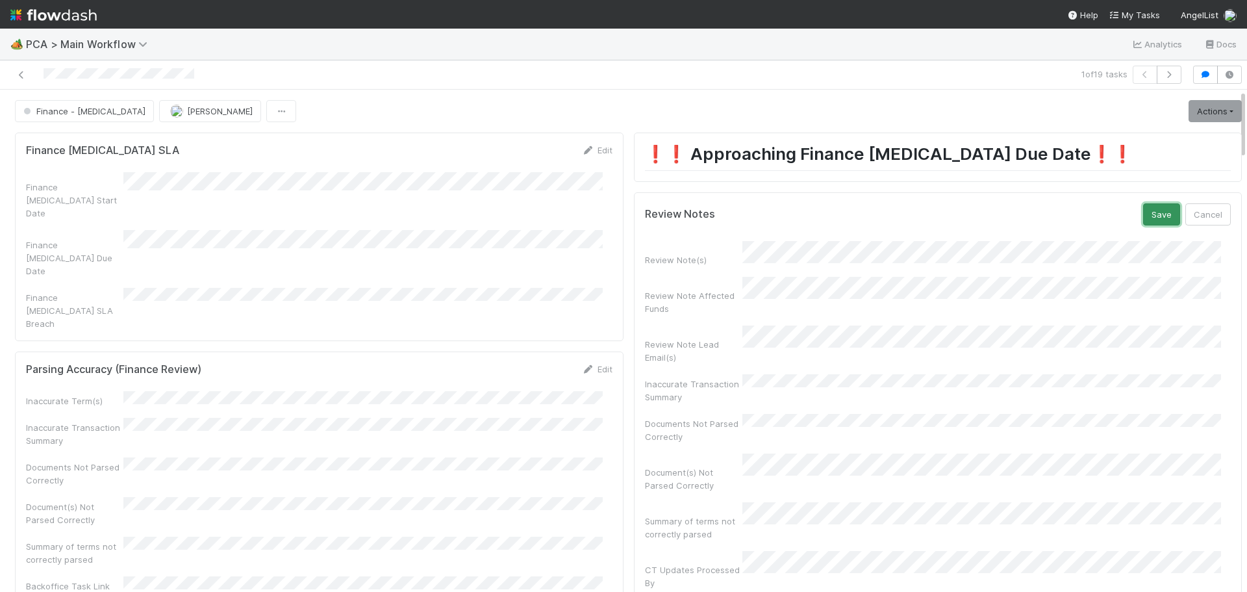
click at [1146, 216] on button "Save" at bounding box center [1161, 214] width 37 height 22
click at [1196, 116] on link "Actions" at bounding box center [1214, 111] width 53 height 22
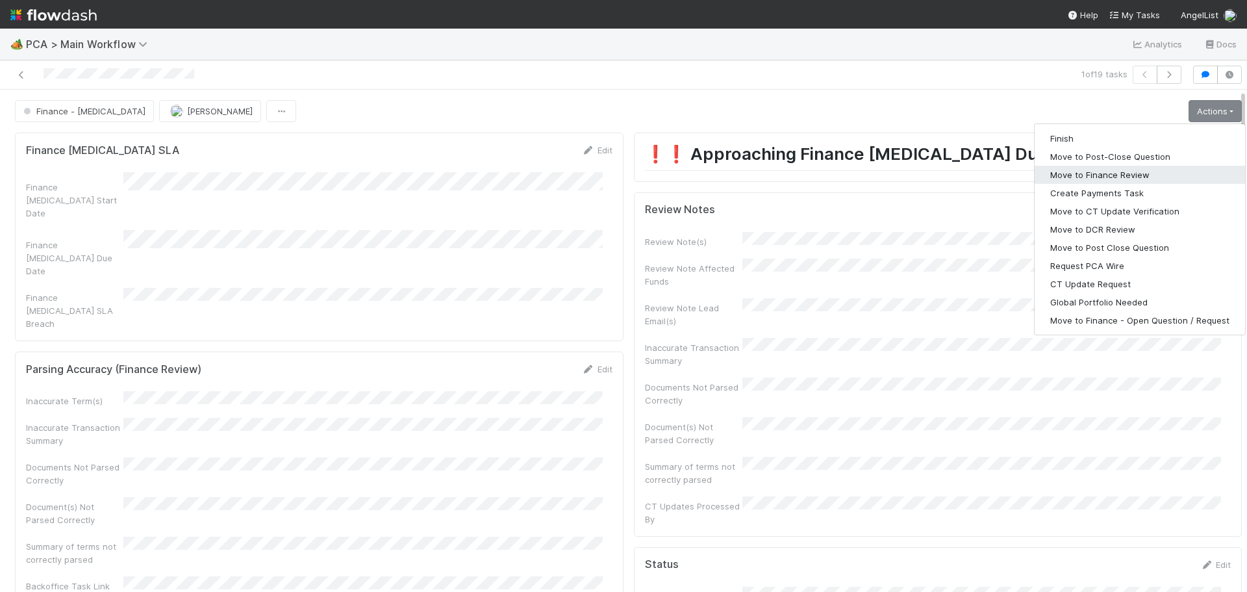
click at [1138, 169] on button "Move to Finance Review" at bounding box center [1140, 175] width 210 height 18
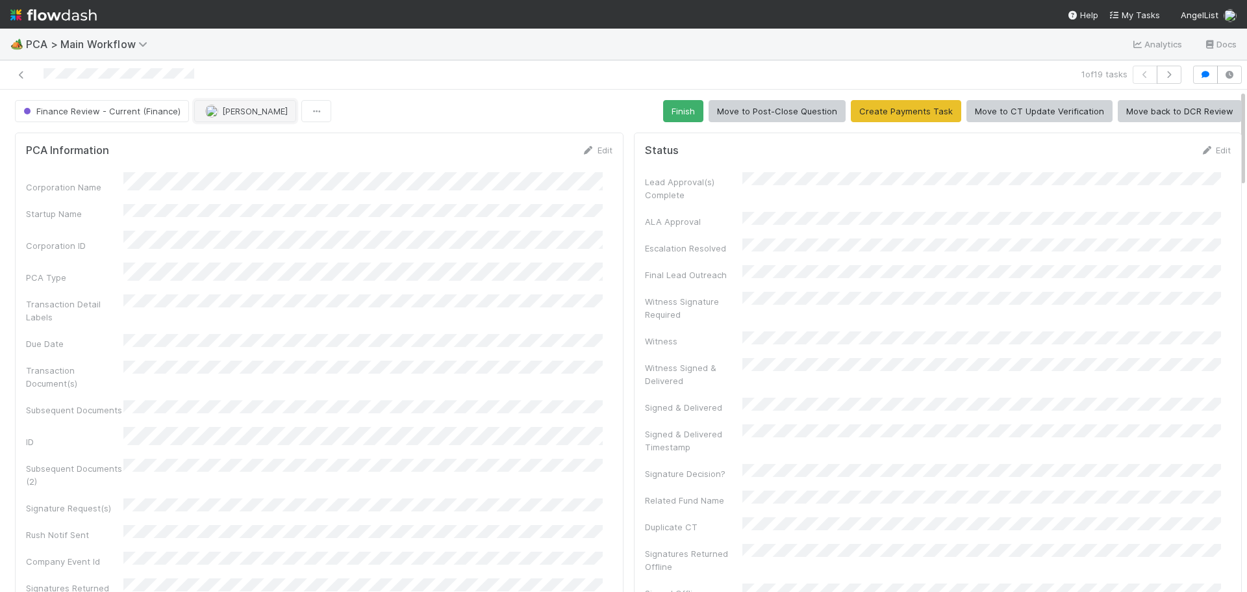
click at [242, 110] on span "[PERSON_NAME]" at bounding box center [255, 111] width 66 height 10
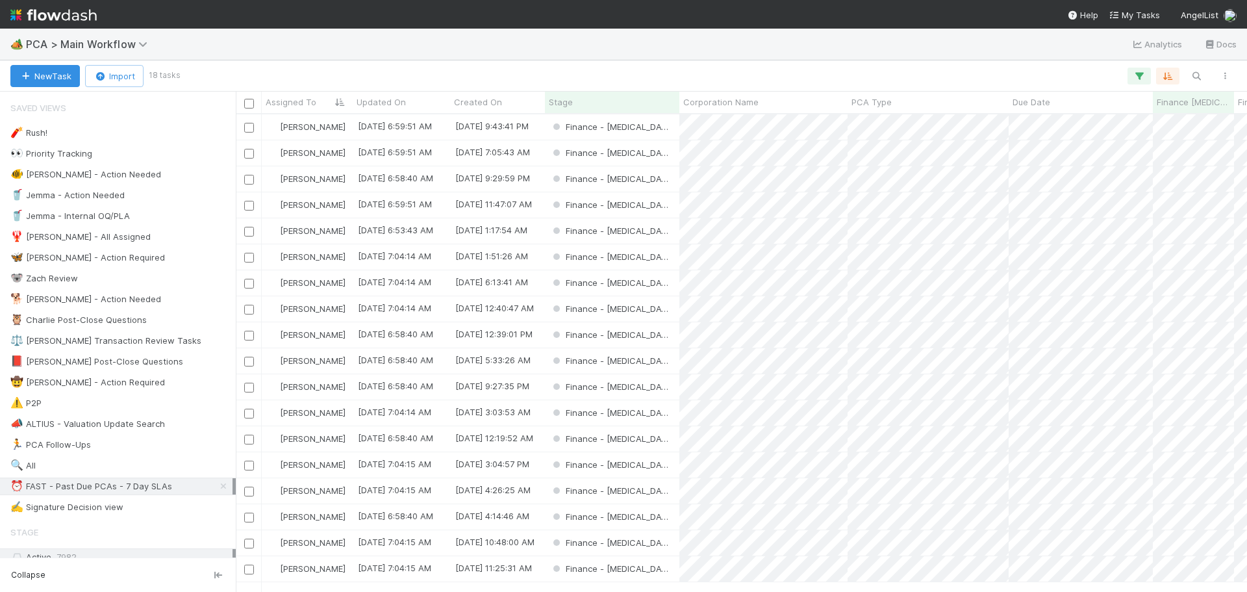
scroll to position [468, 1001]
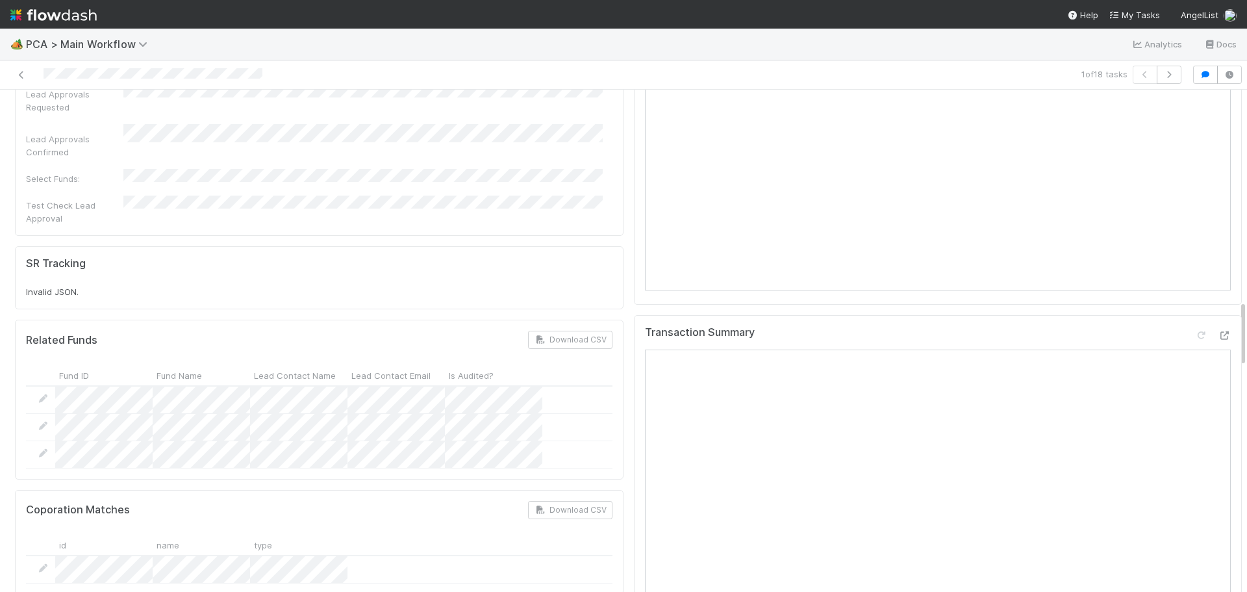
scroll to position [1559, 0]
click at [1218, 334] on icon at bounding box center [1224, 338] width 13 height 8
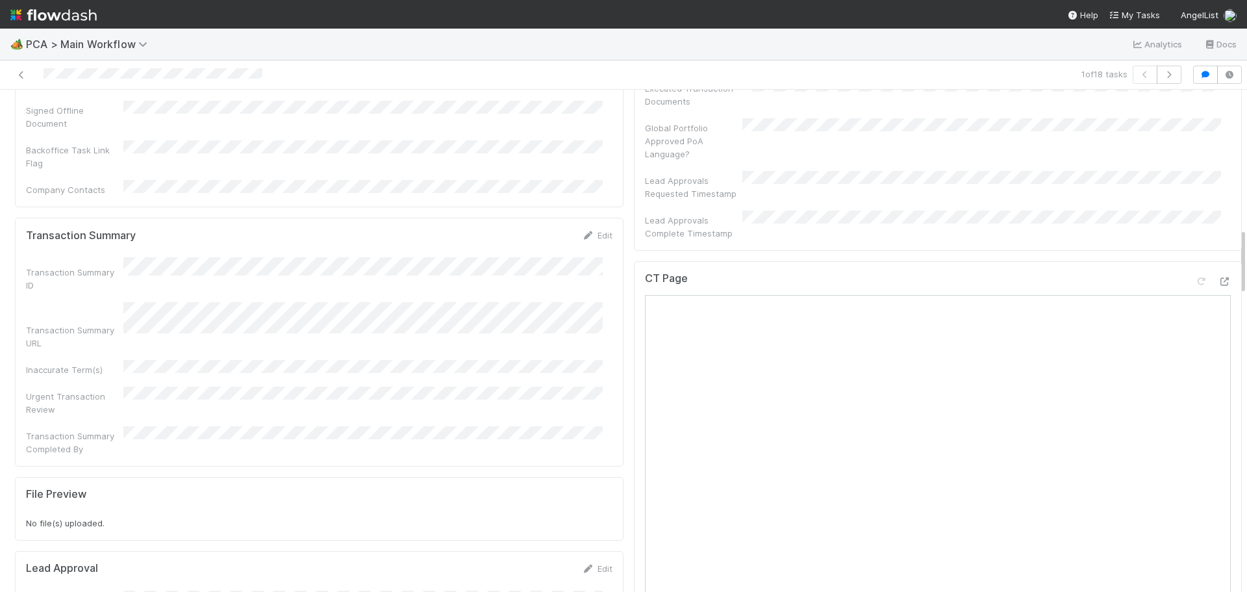
scroll to position [909, 0]
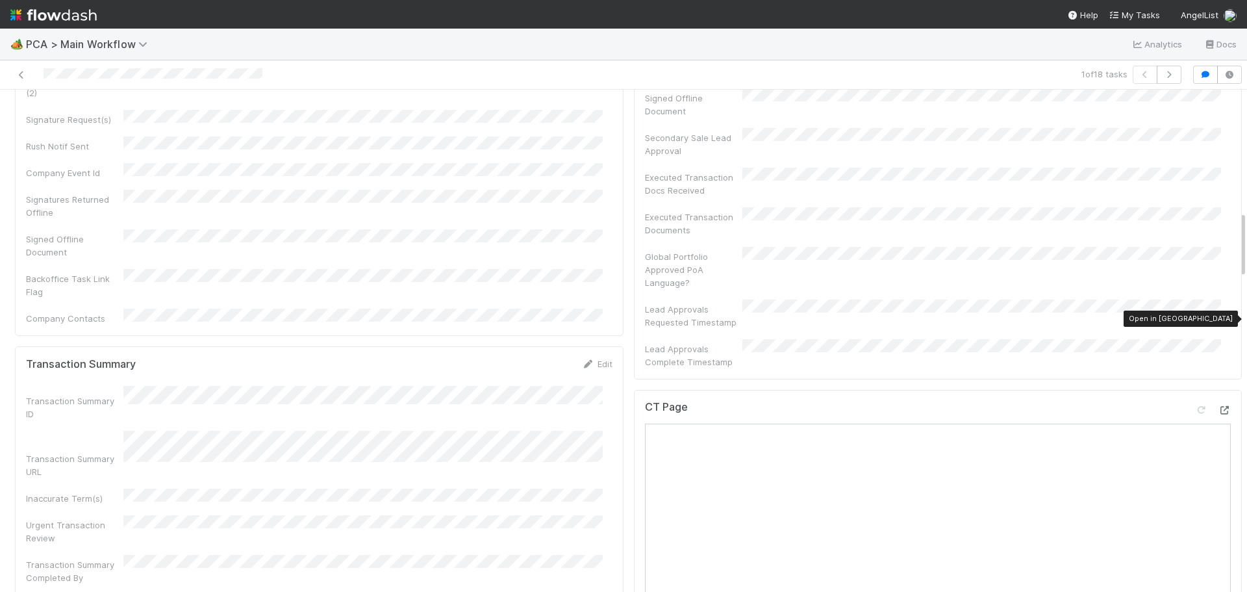
click at [1218, 406] on icon at bounding box center [1224, 410] width 13 height 8
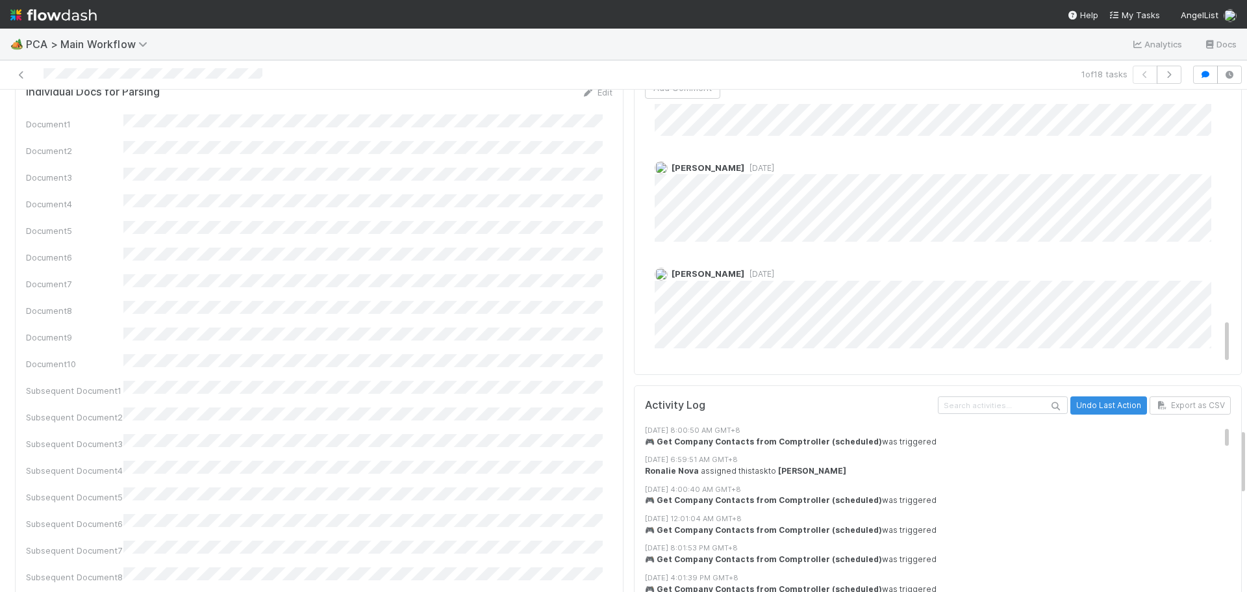
scroll to position [2533, 0]
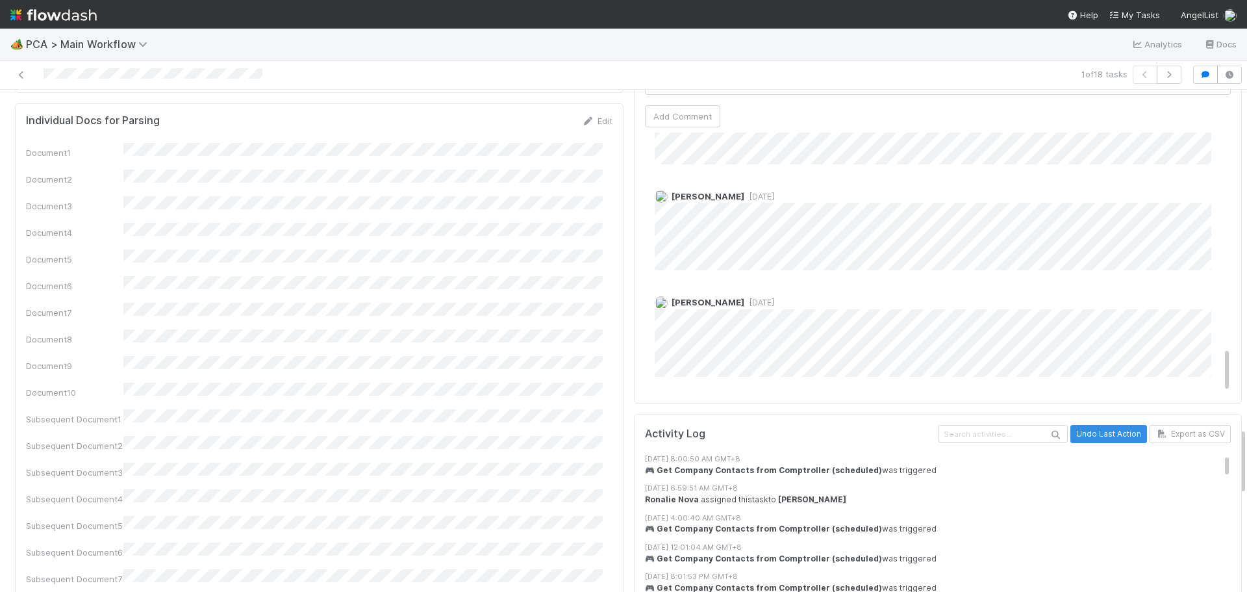
click at [744, 297] on span "1 year ago" at bounding box center [759, 302] width 30 height 10
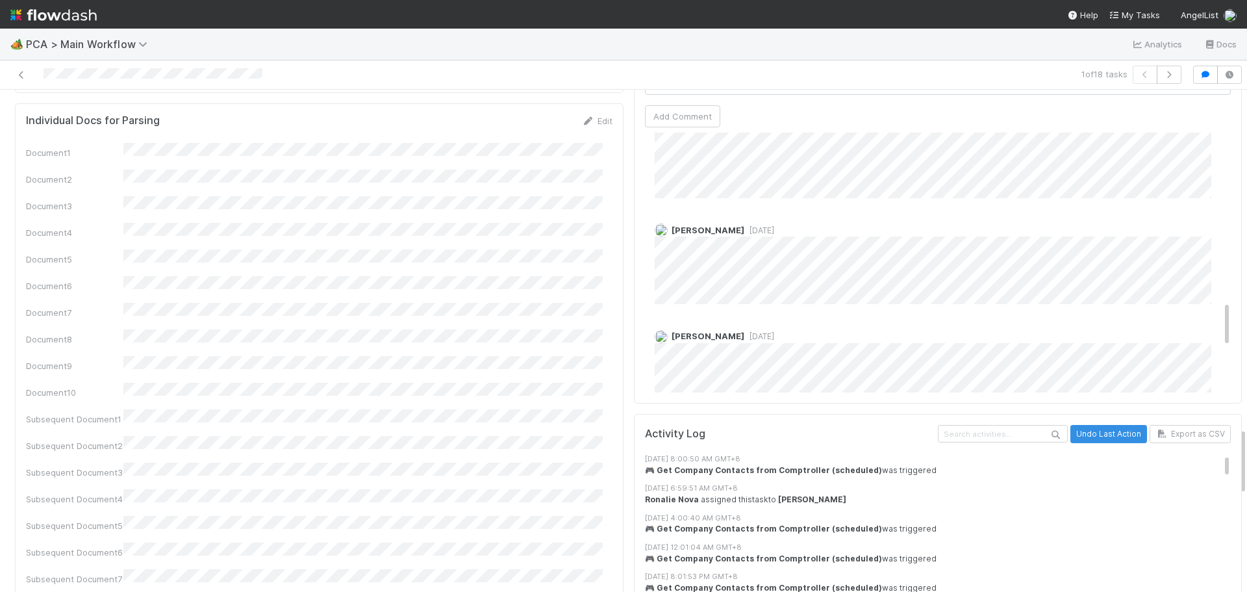
scroll to position [962, 0]
click at [744, 226] on span "6 months ago" at bounding box center [759, 231] width 30 height 10
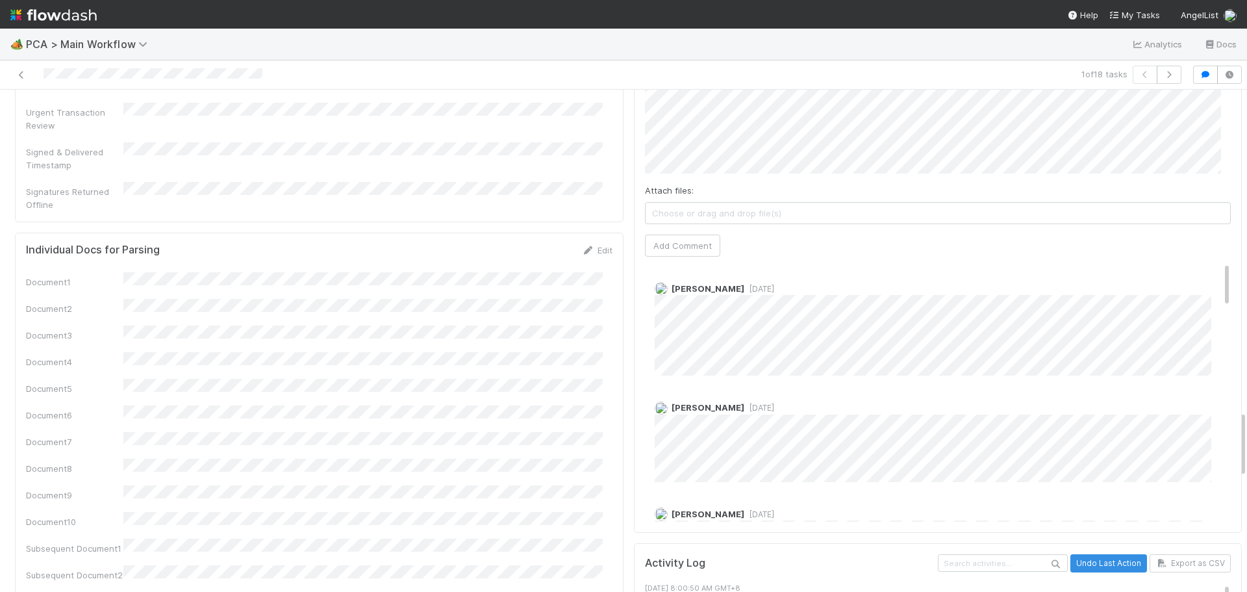
scroll to position [2403, 0]
